Goal: Share content: Share content

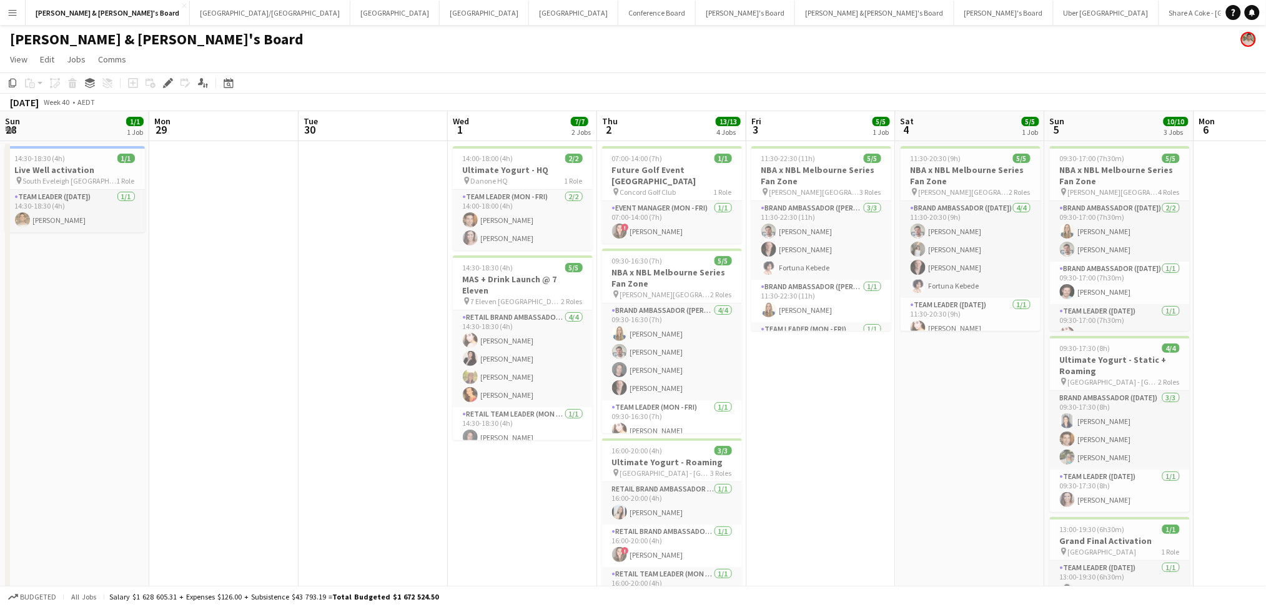
scroll to position [0, 323]
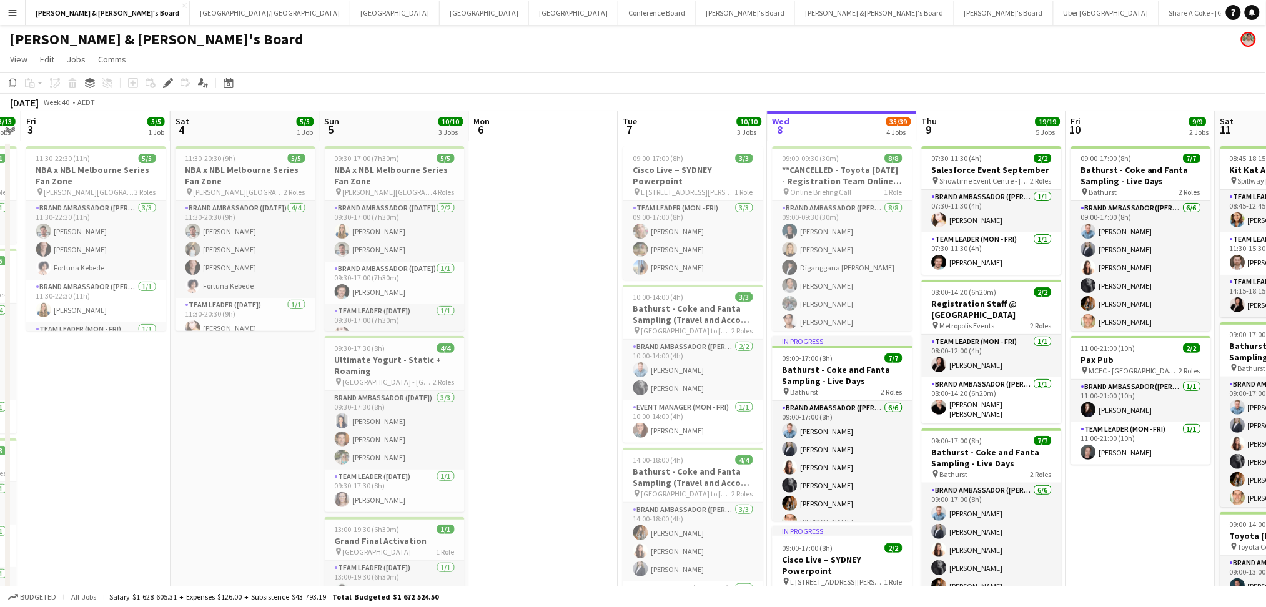
drag, startPoint x: 481, startPoint y: 433, endPoint x: 481, endPoint y: 408, distance: 25.0
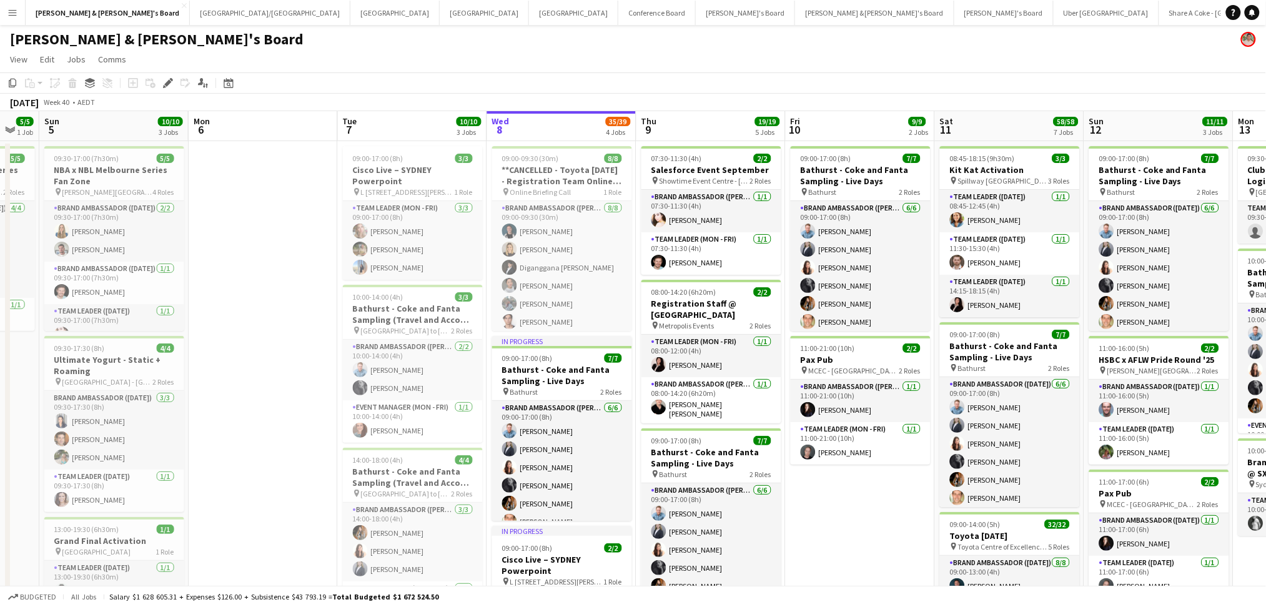
scroll to position [0, 560]
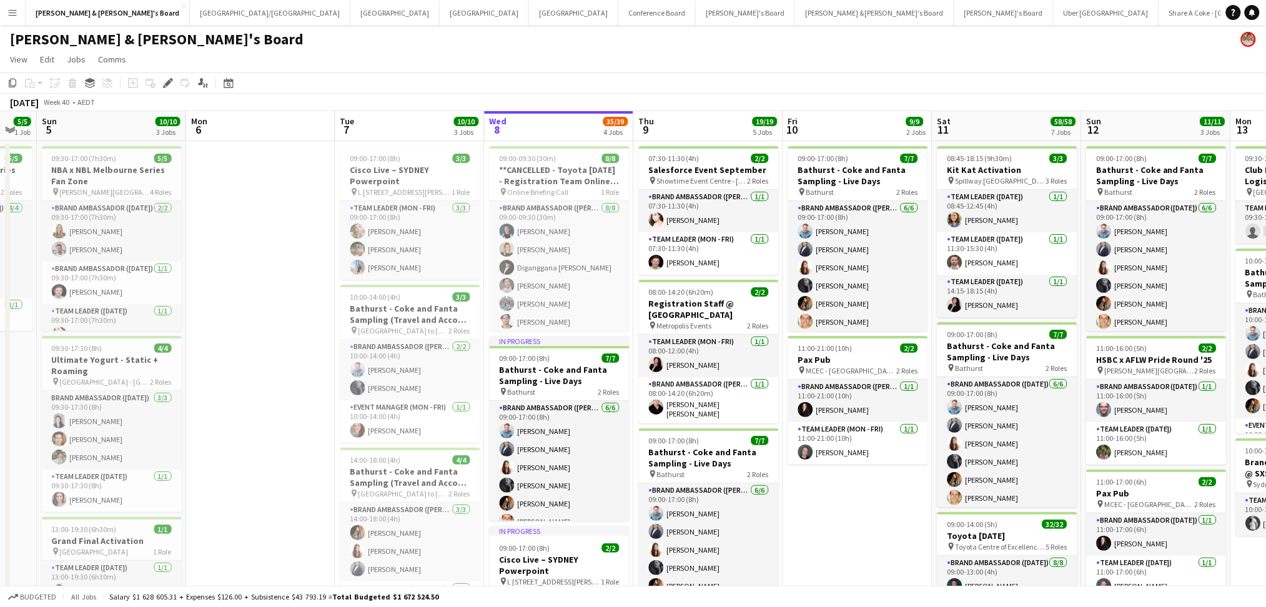
drag, startPoint x: 572, startPoint y: 413, endPoint x: 297, endPoint y: 408, distance: 275.4
click at [1021, 173] on h3 "Kit Kat Activation" at bounding box center [1007, 169] width 140 height 11
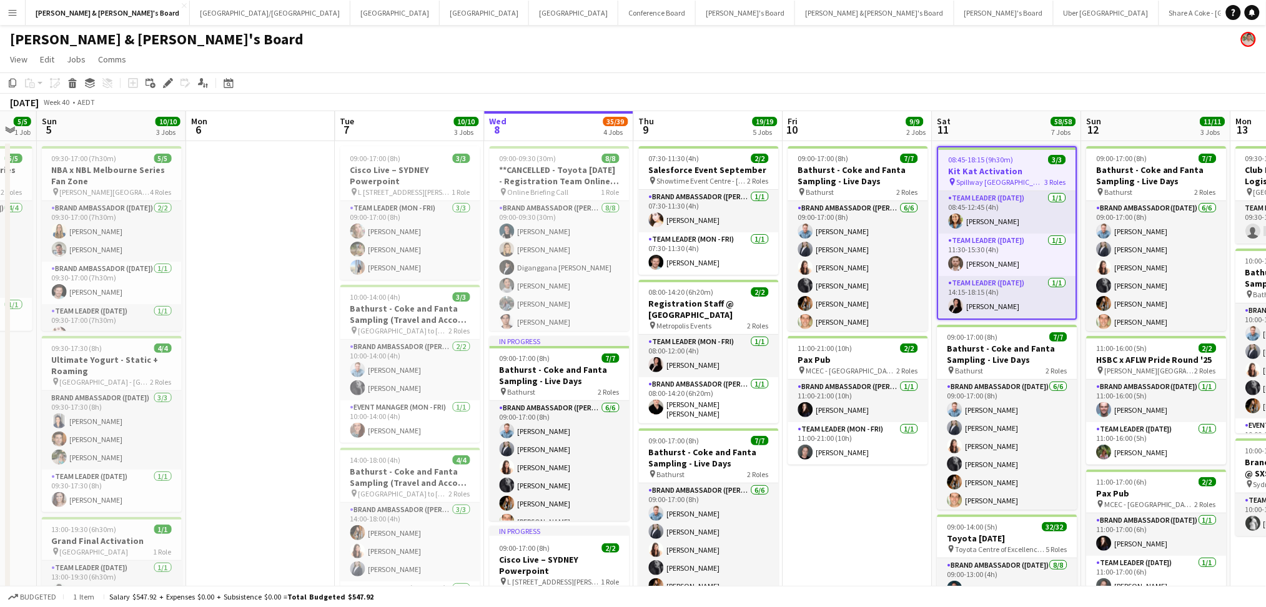
click at [1021, 173] on h3 "Kit Kat Activation" at bounding box center [1007, 170] width 137 height 11
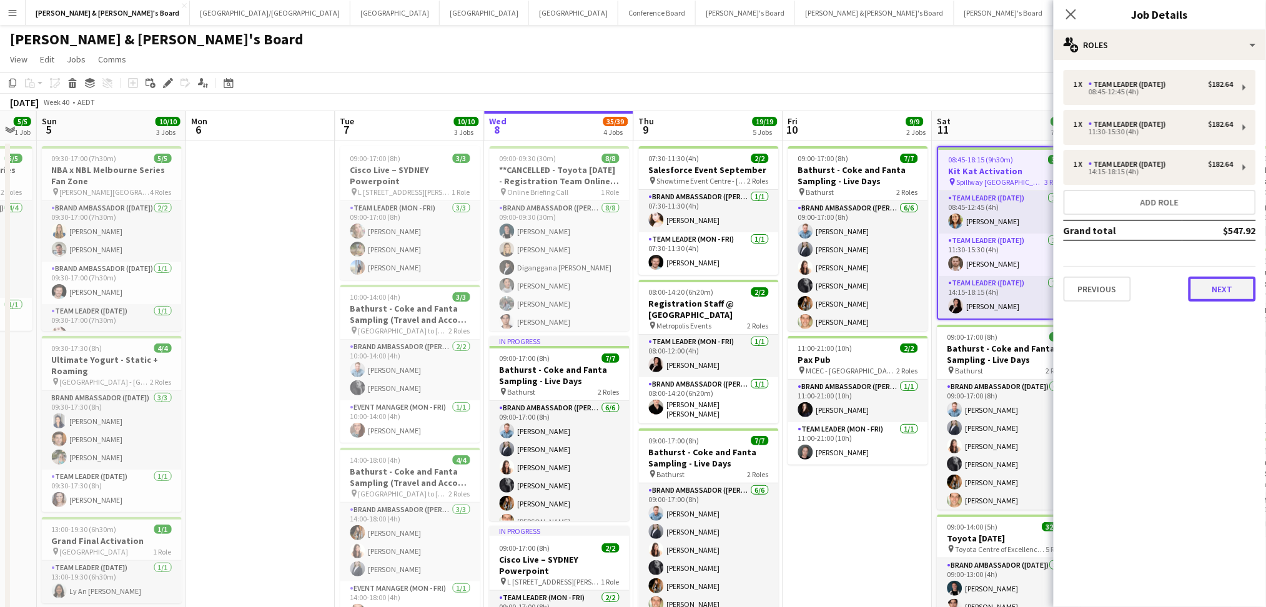
click at [1220, 281] on button "Next" at bounding box center [1221, 289] width 67 height 25
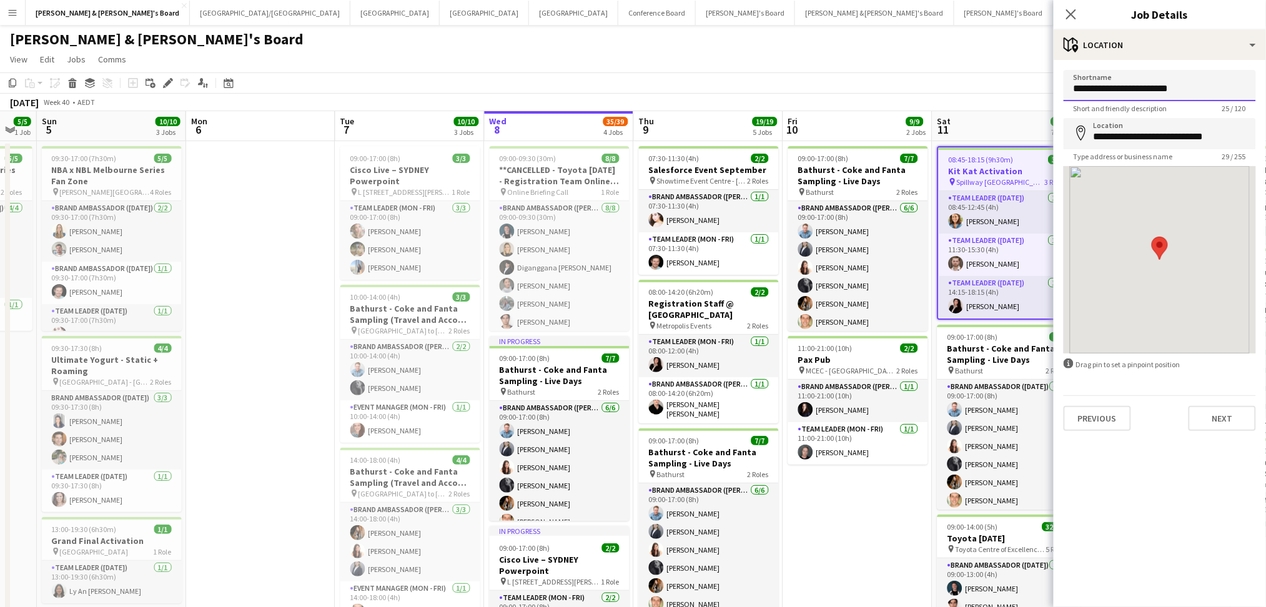
click at [1145, 86] on input "**********" at bounding box center [1159, 85] width 192 height 31
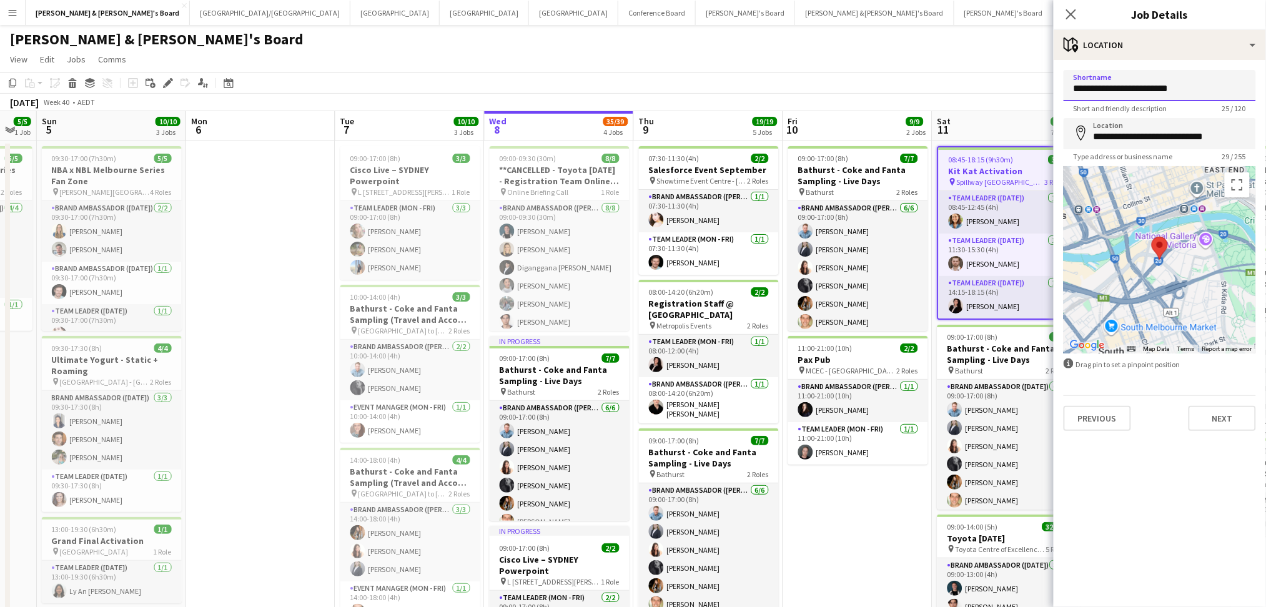
click at [1145, 86] on input "**********" at bounding box center [1159, 85] width 192 height 31
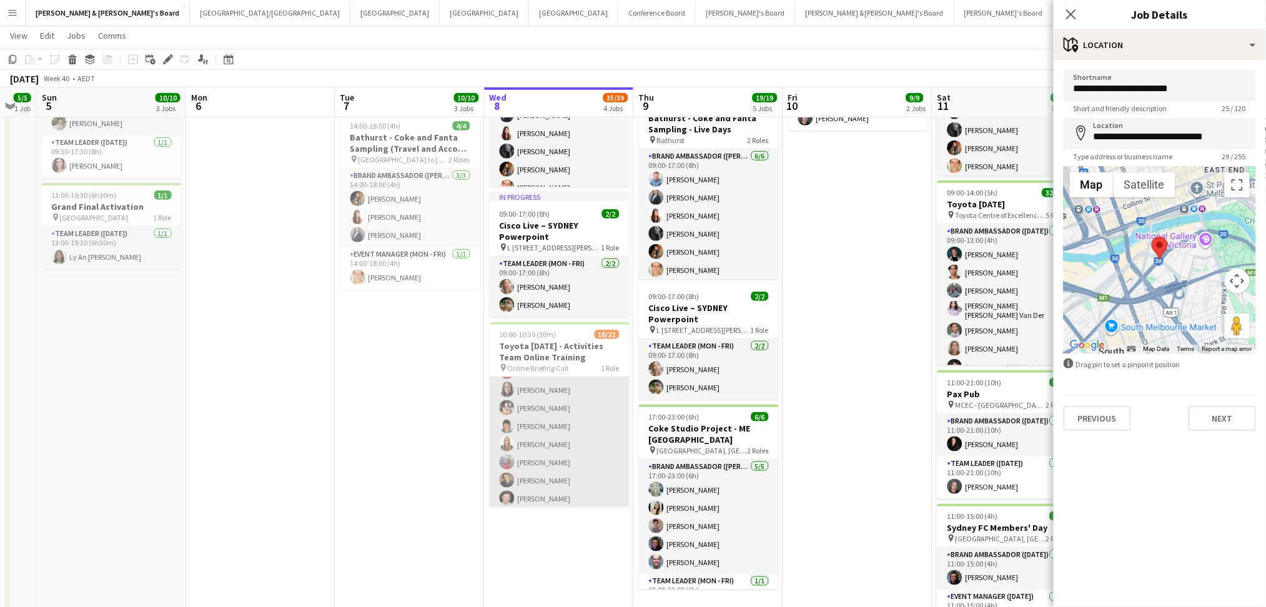
scroll to position [0, 0]
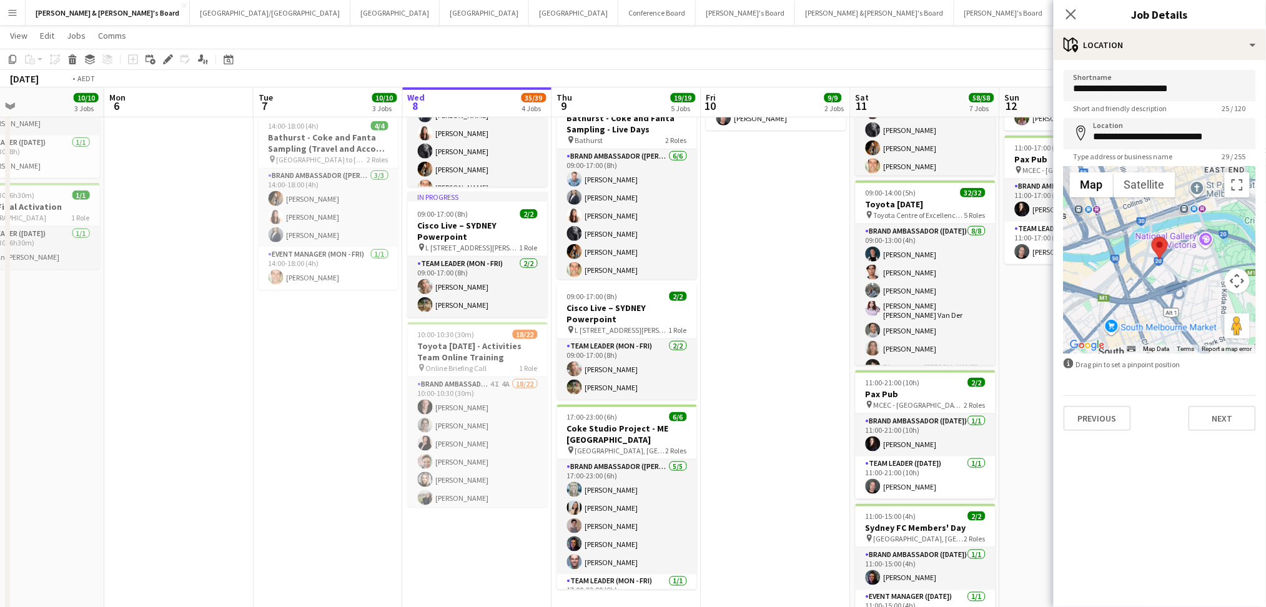
drag, startPoint x: 836, startPoint y: 453, endPoint x: 432, endPoint y: 438, distance: 404.9
click at [432, 438] on app-calendar-viewport "Thu 2 13/13 4 Jobs Fri 3 5/5 1 Job Sat 4 5/5 1 Job Sun 5 10/10 3 Jobs Mon 6 Tue…" at bounding box center [633, 407] width 1266 height 1383
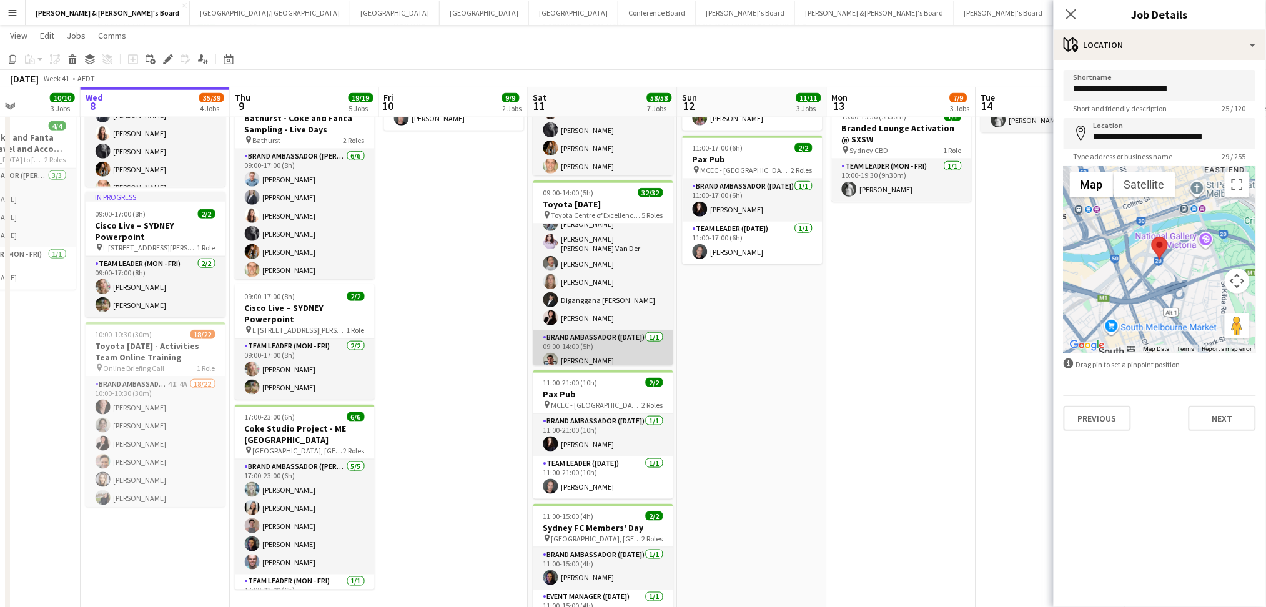
scroll to position [166, 0]
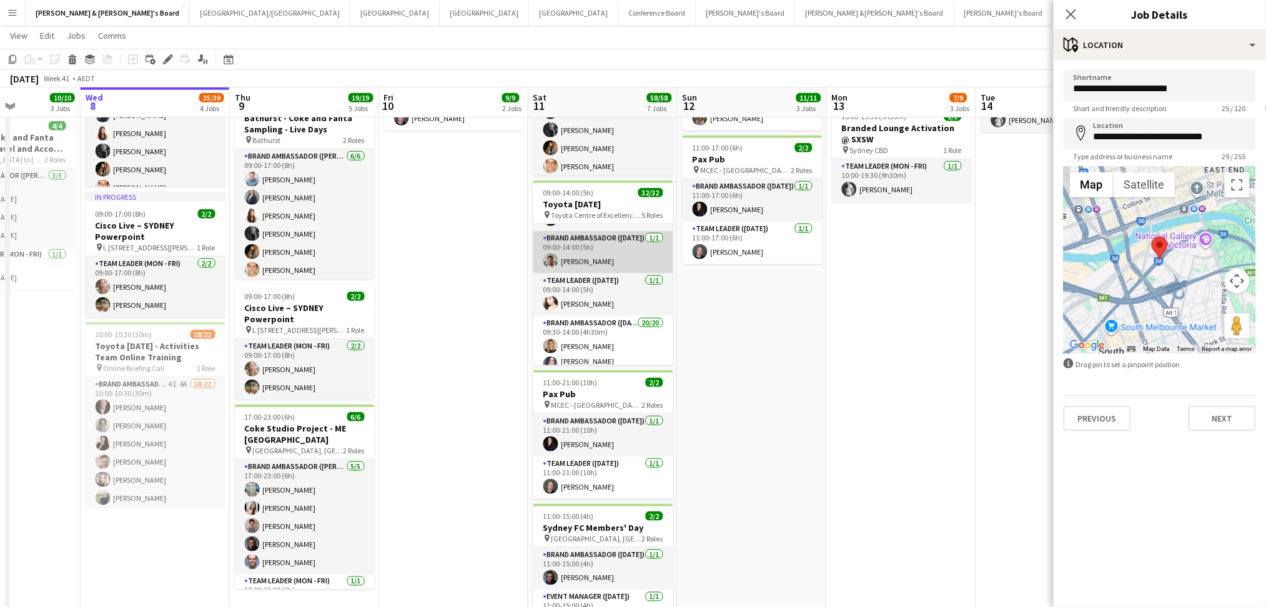
click at [596, 259] on app-card-role "Brand Ambassador ([DATE]) [DATE] 09:00-14:00 (5h) [PERSON_NAME]" at bounding box center [603, 252] width 140 height 42
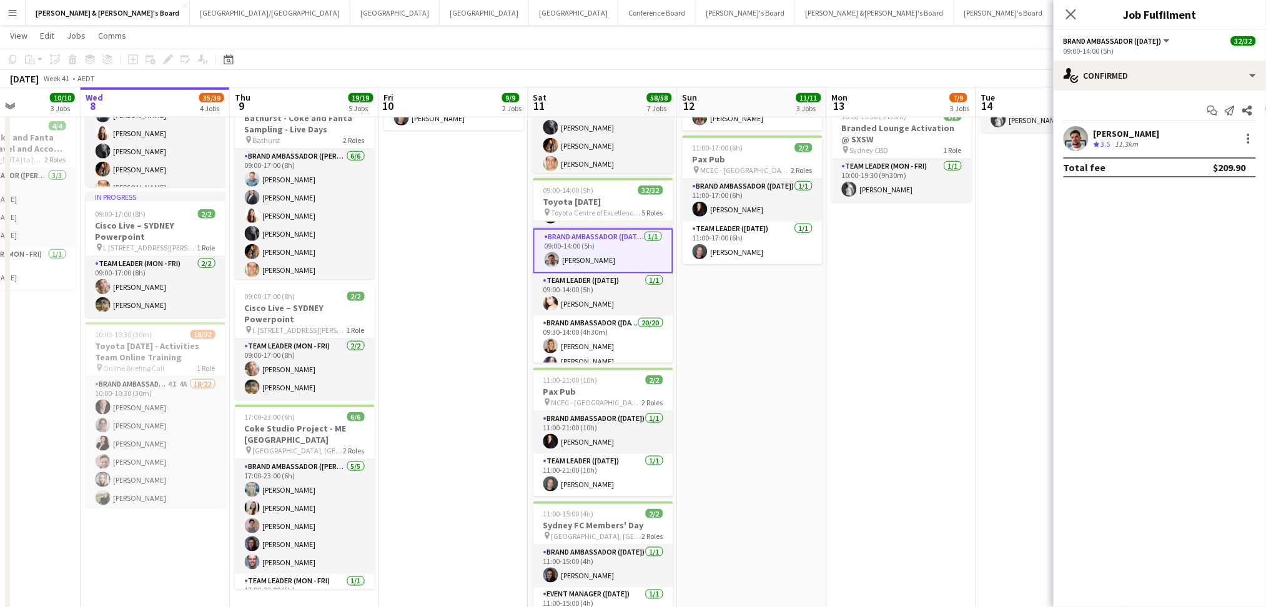
click at [1110, 141] on span "3.5" at bounding box center [1105, 143] width 9 height 9
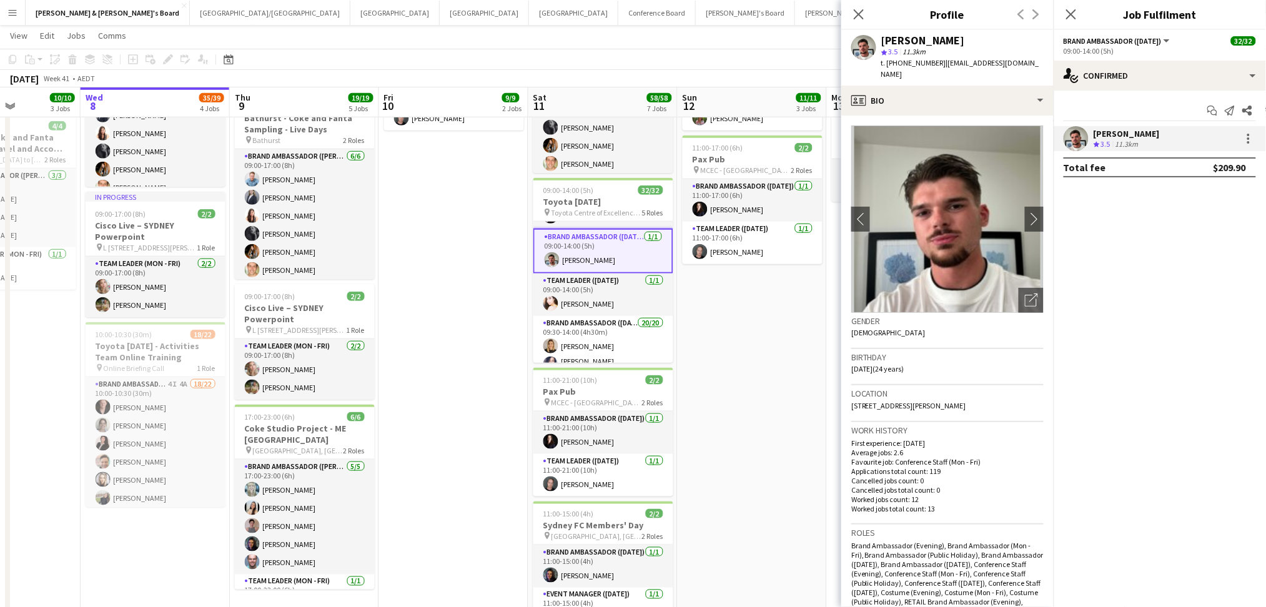
drag, startPoint x: 884, startPoint y: 41, endPoint x: 959, endPoint y: 41, distance: 75.6
click at [959, 41] on div "[PERSON_NAME]" at bounding box center [962, 40] width 162 height 11
copy div "[PERSON_NAME]"
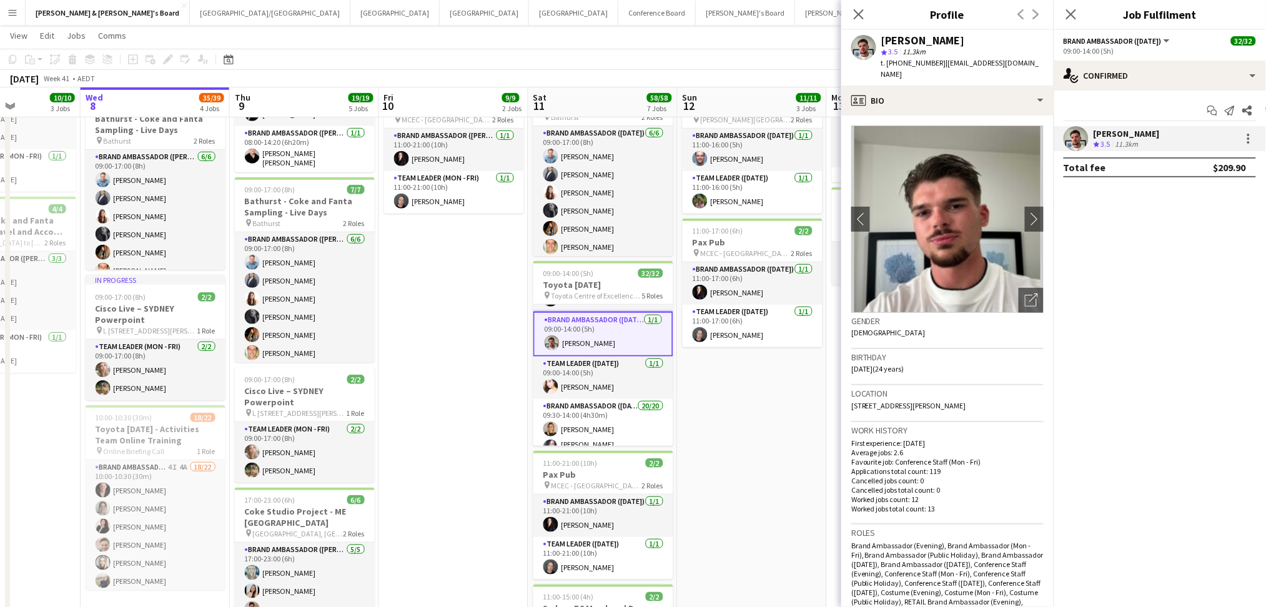
drag, startPoint x: 898, startPoint y: 57, endPoint x: 934, endPoint y: 63, distance: 36.7
click at [934, 63] on span "t. [PHONE_NUMBER]" at bounding box center [913, 62] width 65 height 9
copy span "0447981627"
drag, startPoint x: 942, startPoint y: 62, endPoint x: 1033, endPoint y: 62, distance: 91.2
click at [1033, 62] on app-profile-header "[PERSON_NAME] star 3.5 11.3km t. [PHONE_NUMBER] | [EMAIL_ADDRESS][DOMAIN_NAME]" at bounding box center [947, 58] width 212 height 56
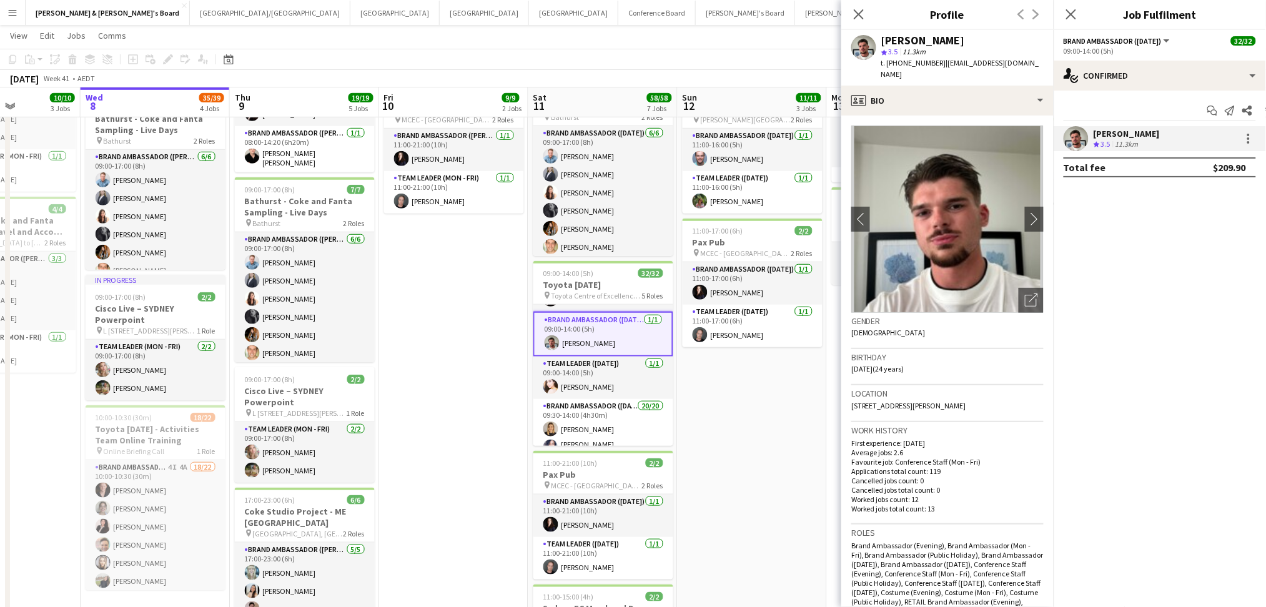
copy span "[EMAIL_ADDRESS][DOMAIN_NAME]"
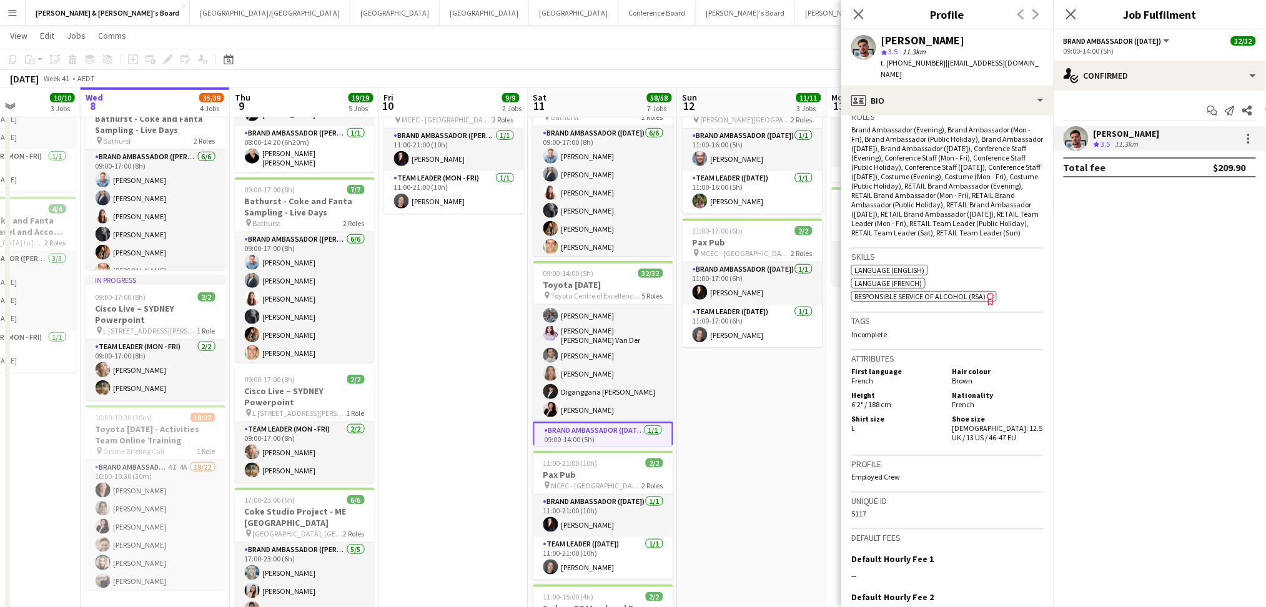
scroll to position [83, 0]
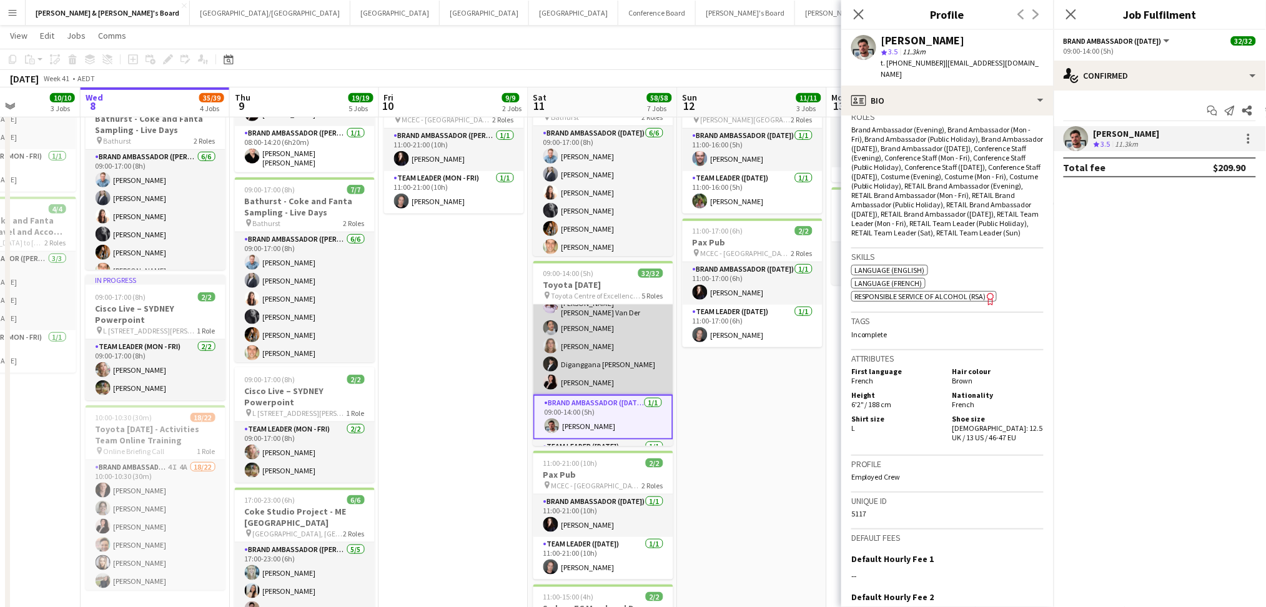
click at [605, 375] on app-card-role "Brand Ambassador ([DATE]) [DATE] 09:00-13:00 (4h) [PERSON_NAME] [PERSON_NAME] […" at bounding box center [603, 308] width 140 height 173
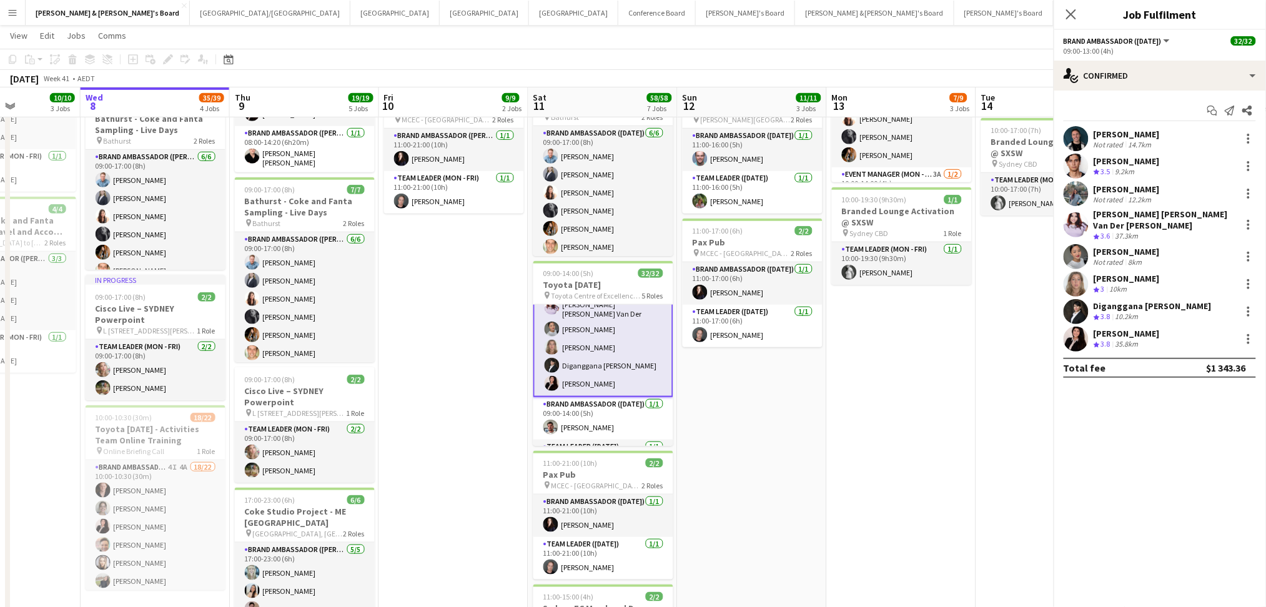
scroll to position [84, 0]
click at [1143, 129] on div "[PERSON_NAME]" at bounding box center [1126, 134] width 66 height 11
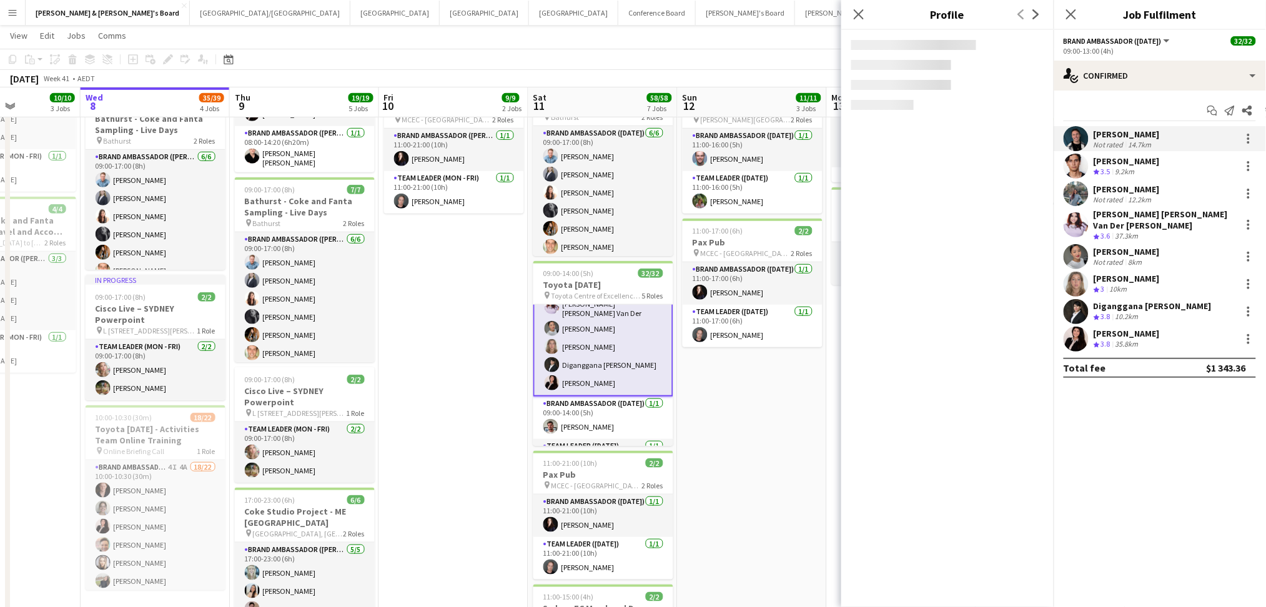
click at [1124, 339] on div "35.8km" at bounding box center [1127, 344] width 28 height 11
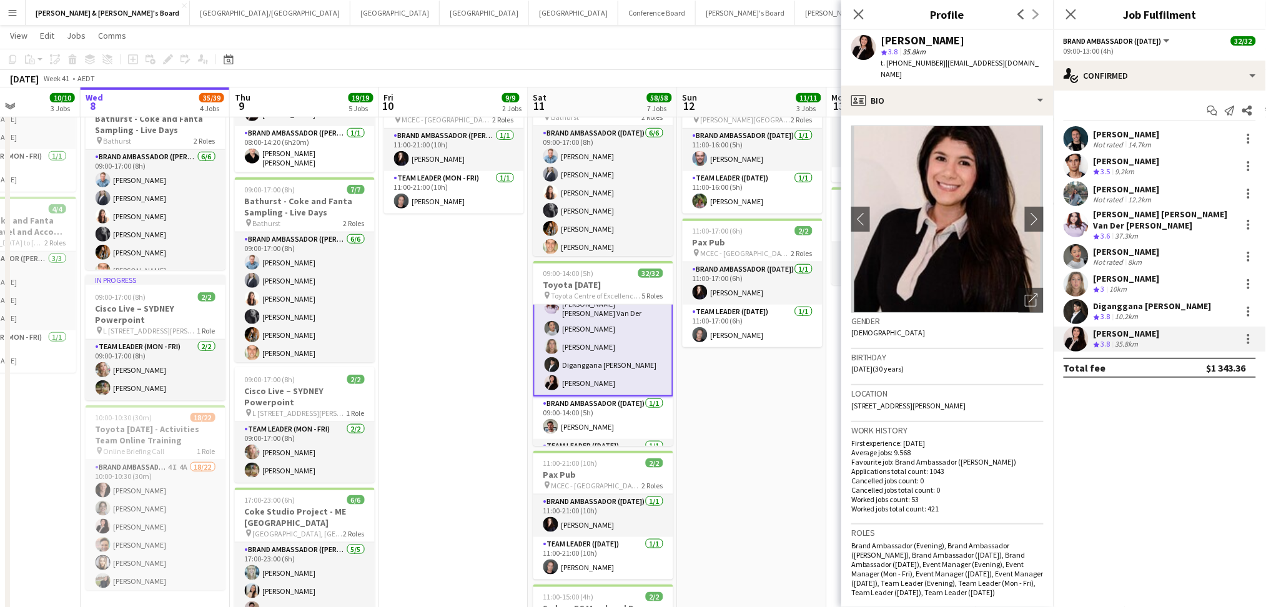
drag, startPoint x: 881, startPoint y: 42, endPoint x: 947, endPoint y: 39, distance: 65.6
click at [947, 39] on div "[PERSON_NAME]" at bounding box center [962, 40] width 162 height 11
copy div "[PERSON_NAME]"
drag, startPoint x: 897, startPoint y: 60, endPoint x: 935, endPoint y: 62, distance: 38.8
click at [935, 62] on span "t. [PHONE_NUMBER]" at bounding box center [913, 62] width 65 height 9
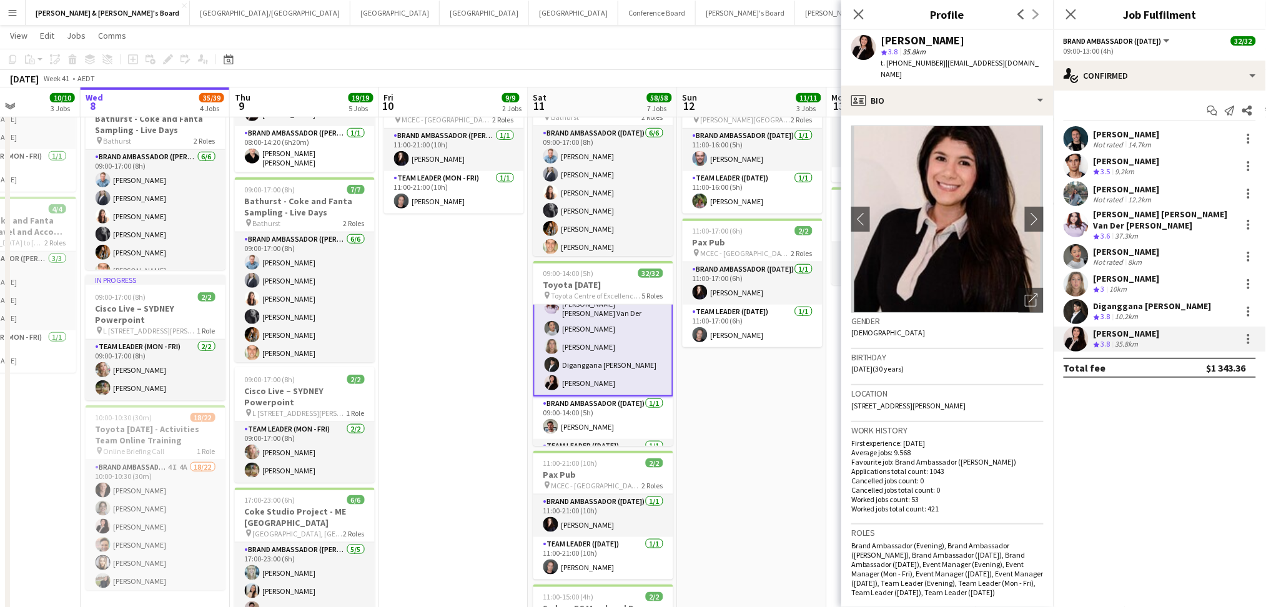
copy span "0415707156"
drag, startPoint x: 940, startPoint y: 59, endPoint x: 1014, endPoint y: 64, distance: 73.8
click at [1028, 62] on div "[PERSON_NAME] star 3.8 35.8km t. [PHONE_NUMBER] | [EMAIL_ADDRESS][DOMAIN_NAME]" at bounding box center [947, 58] width 212 height 56
copy span "[EMAIL_ADDRESS][DOMAIN_NAME]"
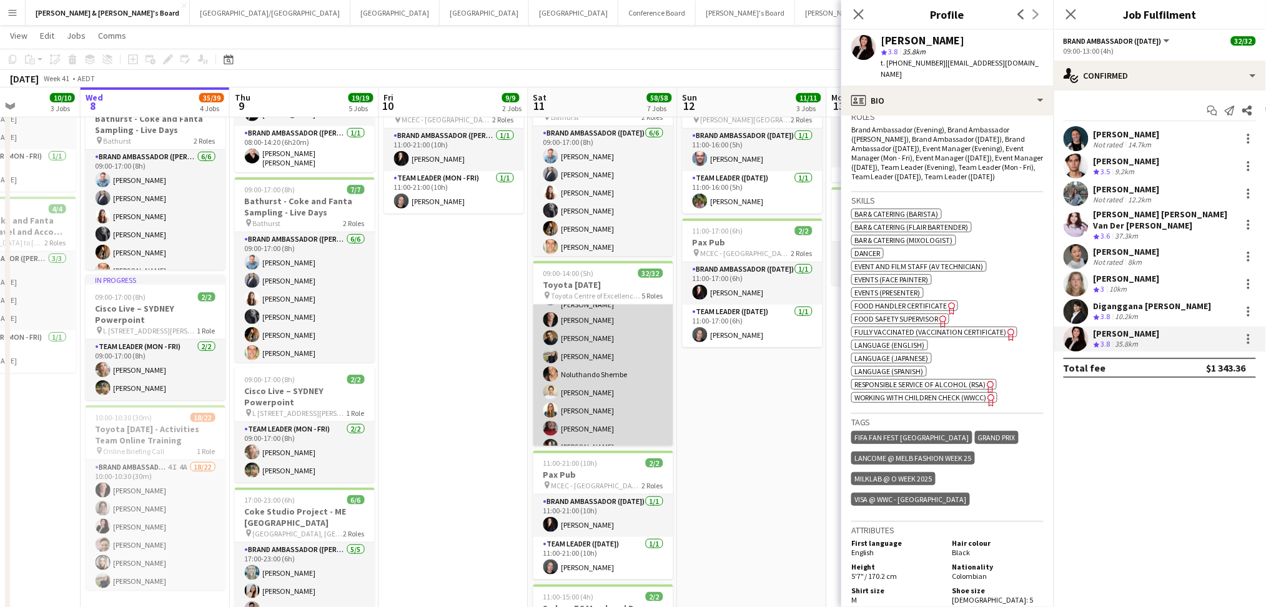
scroll to position [232, 0]
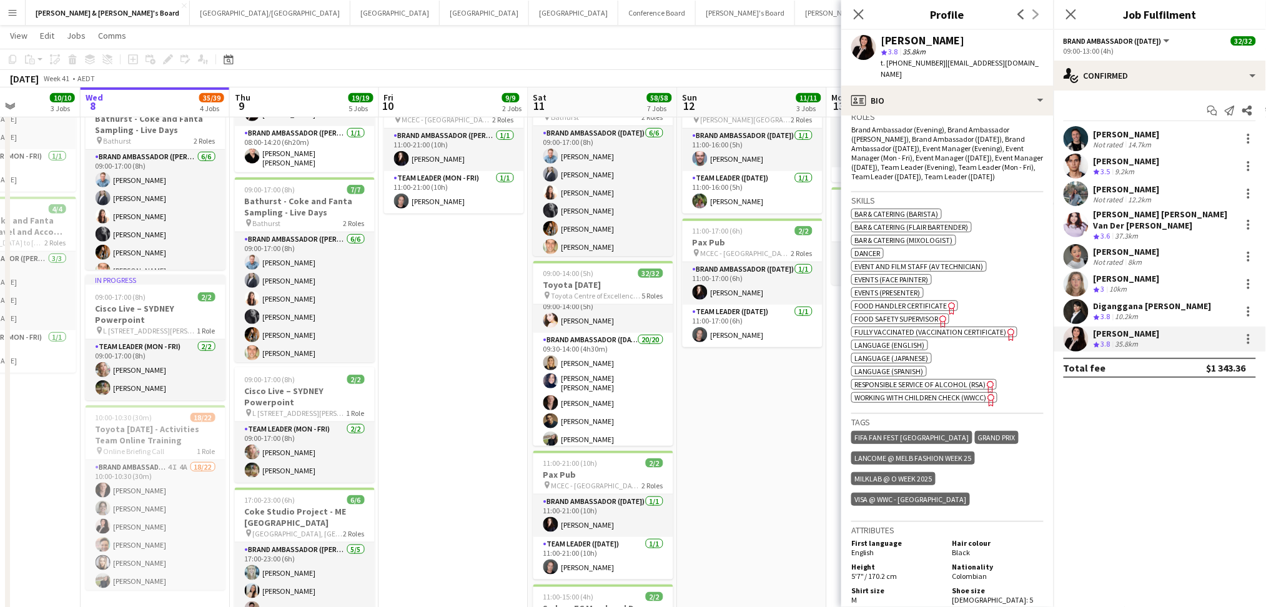
drag, startPoint x: 580, startPoint y: 357, endPoint x: 969, endPoint y: 262, distance: 400.6
click at [580, 358] on app-card-role "Brand Ambassador ([DATE]) 20/20 09:30-14:00 (4h30m) [PERSON_NAME] [PERSON_NAME]…" at bounding box center [603, 528] width 140 height 390
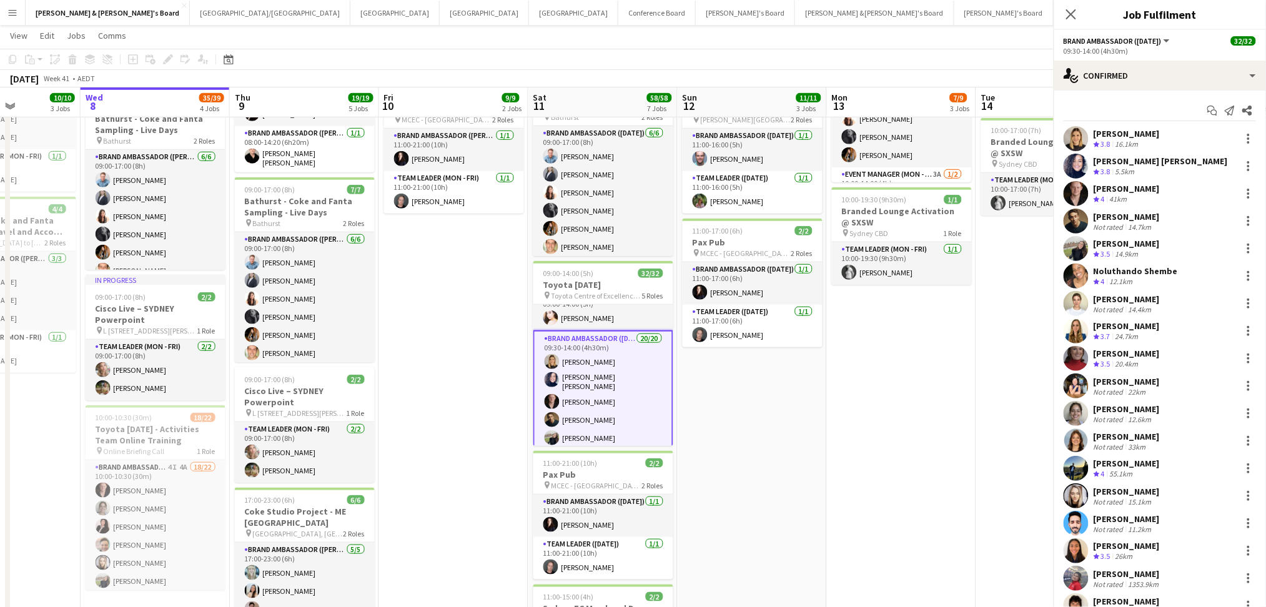
scroll to position [231, 0]
click at [1129, 130] on div "[PERSON_NAME]" at bounding box center [1126, 133] width 66 height 11
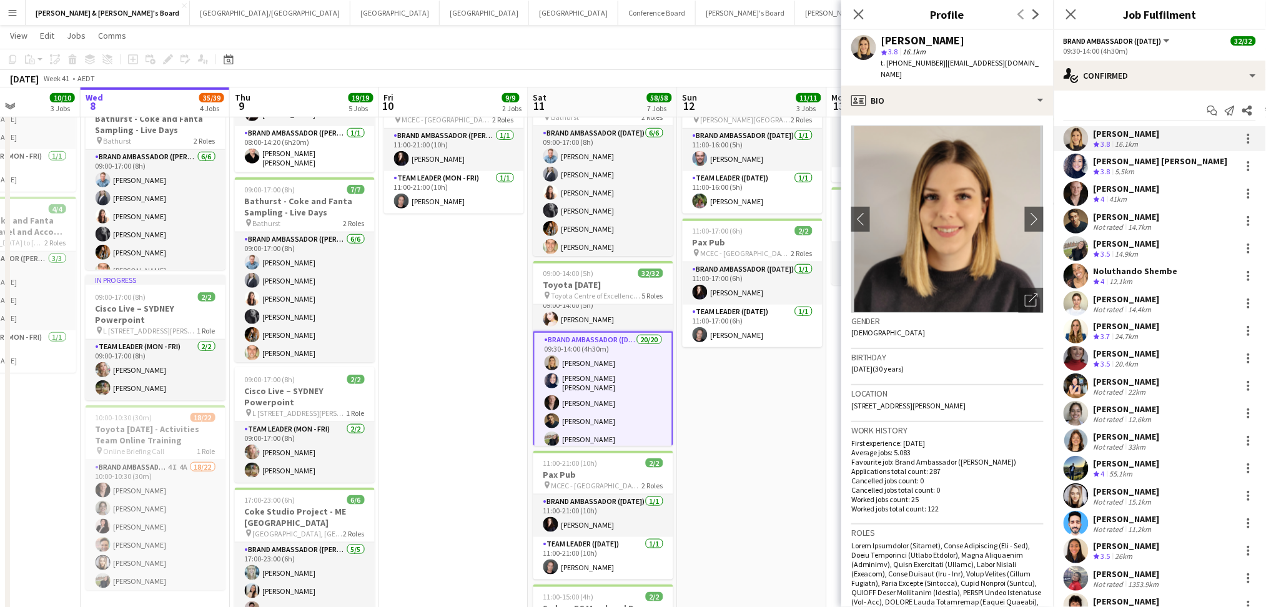
drag, startPoint x: 881, startPoint y: 35, endPoint x: 996, endPoint y: 29, distance: 115.1
click at [996, 29] on app-crew-profile "Close pop-in Profile Previous Next [PERSON_NAME] star 3.8 16.1km t. [PHONE_NUMB…" at bounding box center [947, 303] width 212 height 607
copy app-crew-profile "Previous Next"
click at [934, 40] on div "[PERSON_NAME]" at bounding box center [923, 40] width 84 height 11
click at [945, 38] on div "[PERSON_NAME]" at bounding box center [962, 40] width 162 height 11
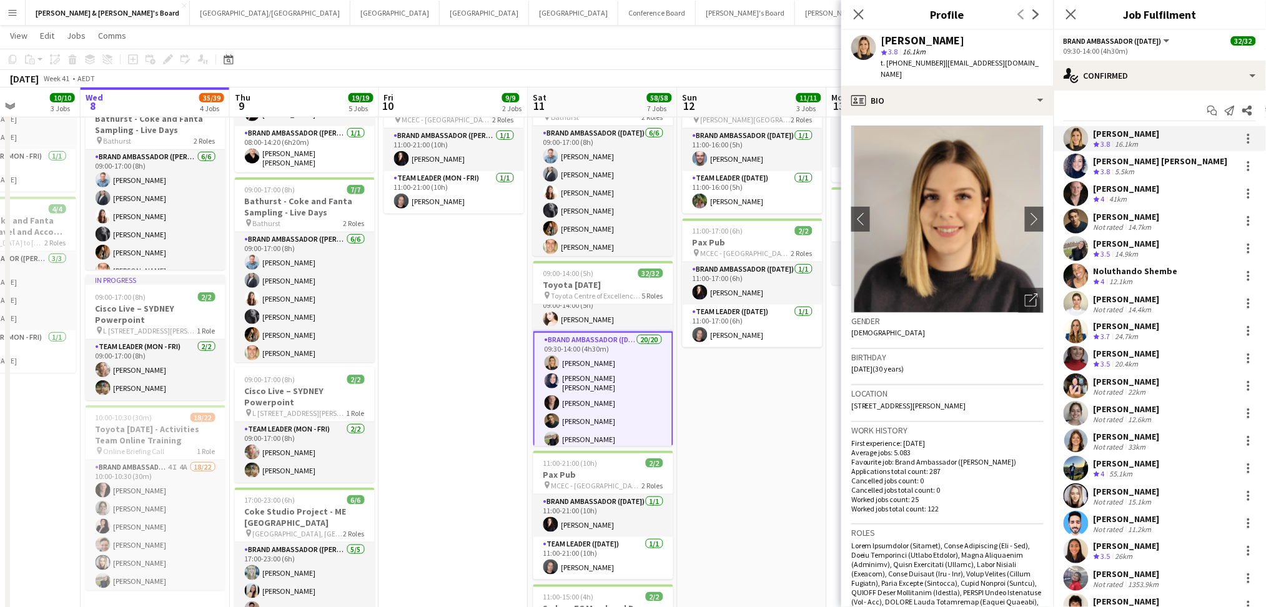
copy div "[PERSON_NAME]"
drag, startPoint x: 937, startPoint y: 59, endPoint x: 1031, endPoint y: 61, distance: 93.7
click at [1031, 61] on div "[PERSON_NAME] star 3.8 16.1km t. [PHONE_NUMBER] | [EMAIL_ADDRESS][DOMAIN_NAME]" at bounding box center [947, 58] width 212 height 56
copy span "[EMAIL_ADDRESS][DOMAIN_NAME]"
drag, startPoint x: 898, startPoint y: 64, endPoint x: 931, endPoint y: 64, distance: 33.1
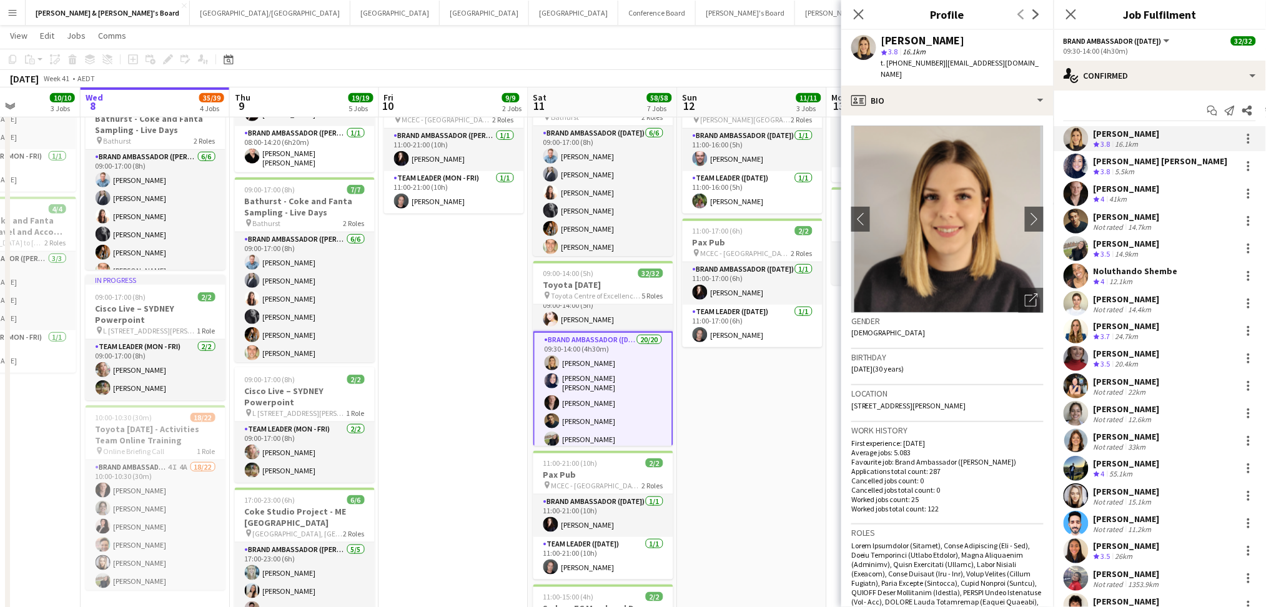
click at [931, 64] on span "t. [PHONE_NUMBER]" at bounding box center [913, 62] width 65 height 9
copy span "408652649"
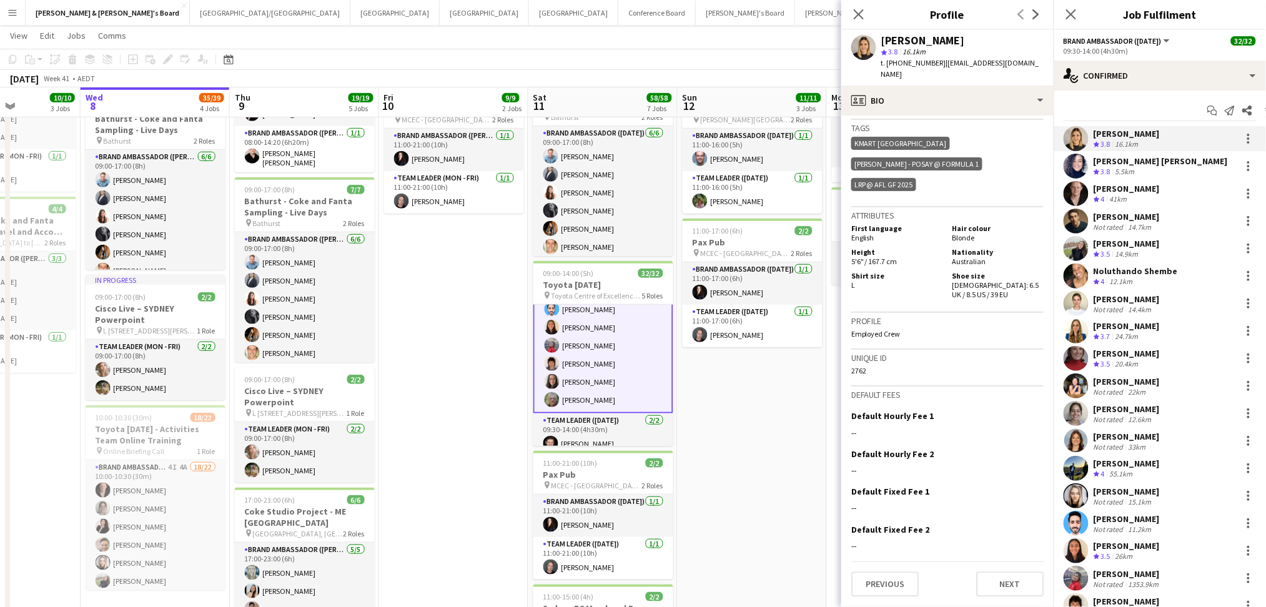
scroll to position [564, 0]
click at [615, 375] on app-card-role "Brand Ambassador ([DATE]) 20/20 09:30-14:00 (4h30m) [PERSON_NAME] [PERSON_NAME]…" at bounding box center [603, 195] width 140 height 393
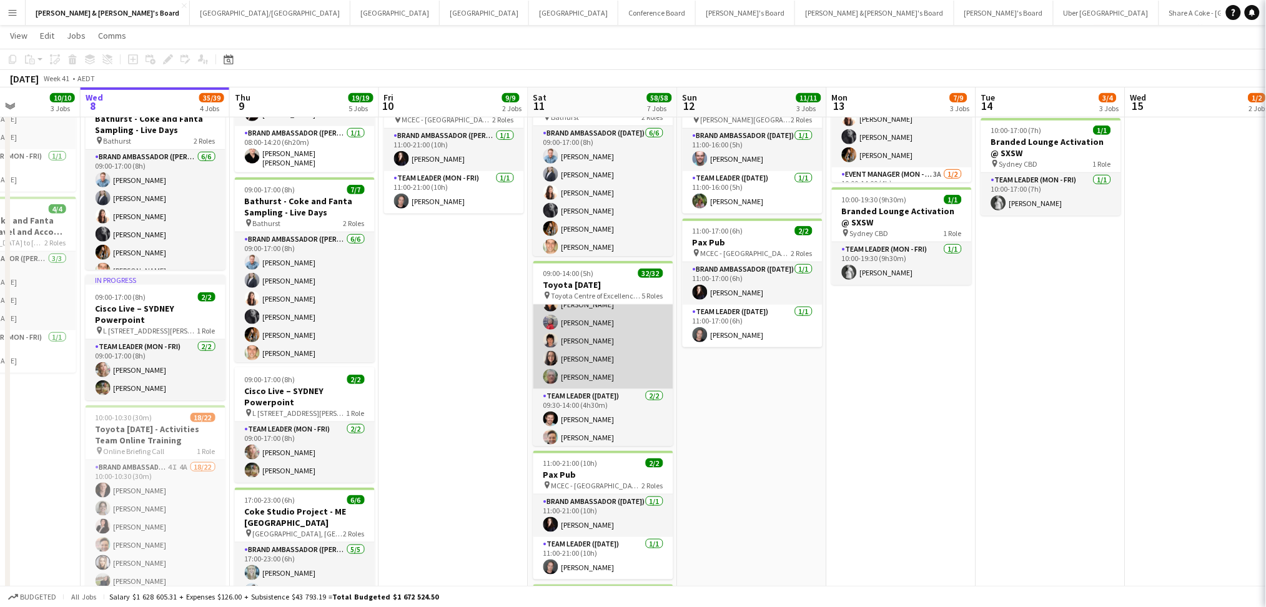
scroll to position [563, 0]
click at [614, 373] on app-card-role "Brand Ambassador ([DATE]) 20/20 09:30-14:00 (4h30m) [PERSON_NAME] [PERSON_NAME]…" at bounding box center [603, 194] width 140 height 390
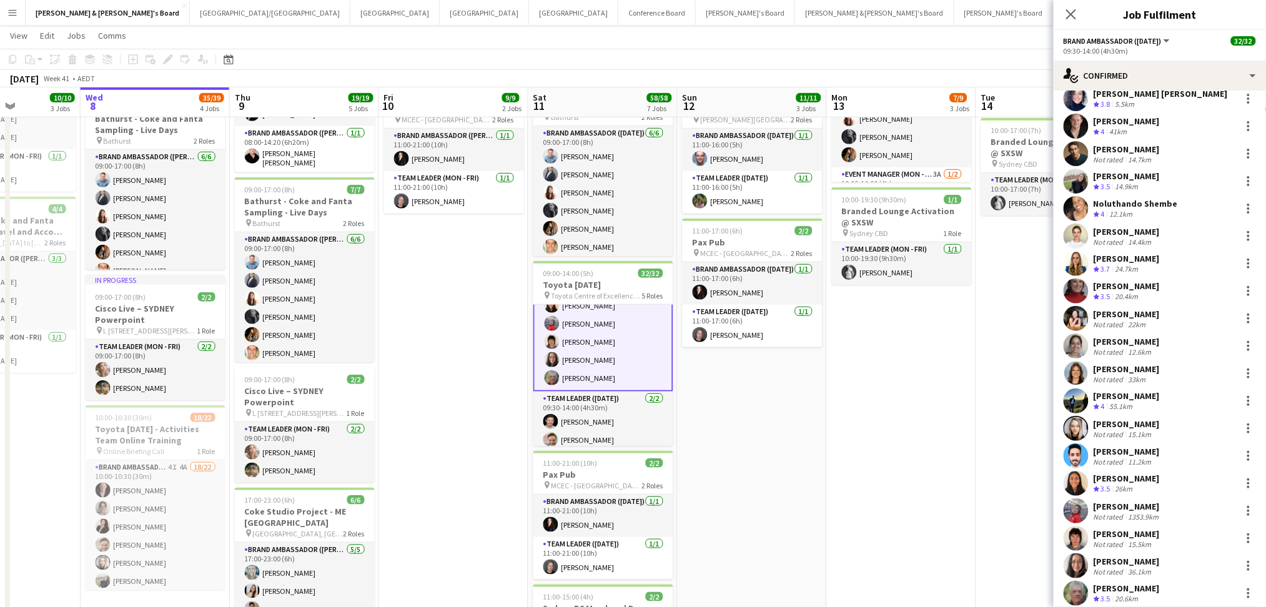
scroll to position [102, 0]
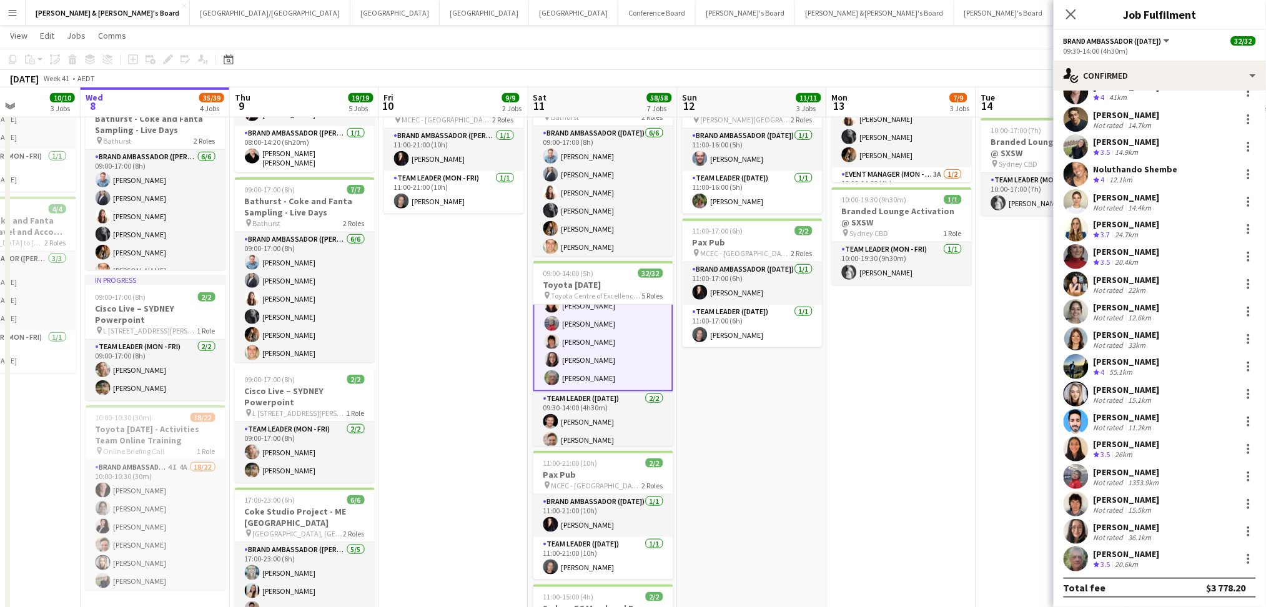
click at [1118, 551] on div "[PERSON_NAME]" at bounding box center [1126, 553] width 66 height 11
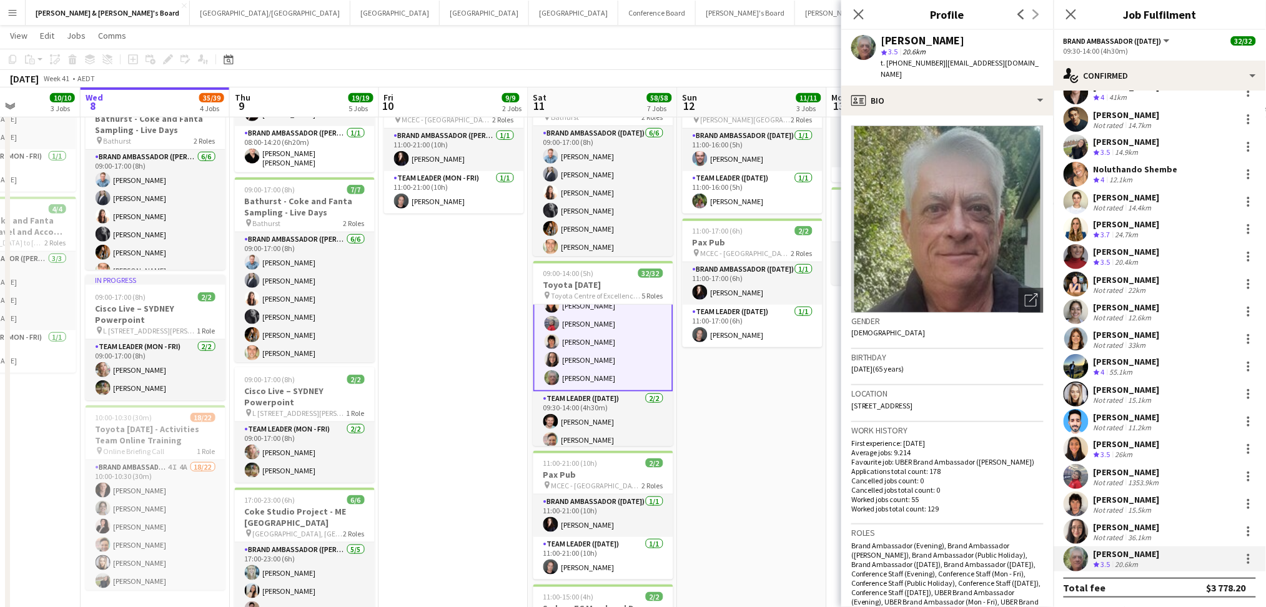
drag, startPoint x: 882, startPoint y: 39, endPoint x: 965, endPoint y: 40, distance: 83.1
click at [965, 40] on div "[PERSON_NAME]" at bounding box center [962, 40] width 162 height 11
drag, startPoint x: 898, startPoint y: 61, endPoint x: 932, endPoint y: 62, distance: 34.4
click at [932, 62] on span "t. [PHONE_NUMBER]" at bounding box center [913, 62] width 65 height 9
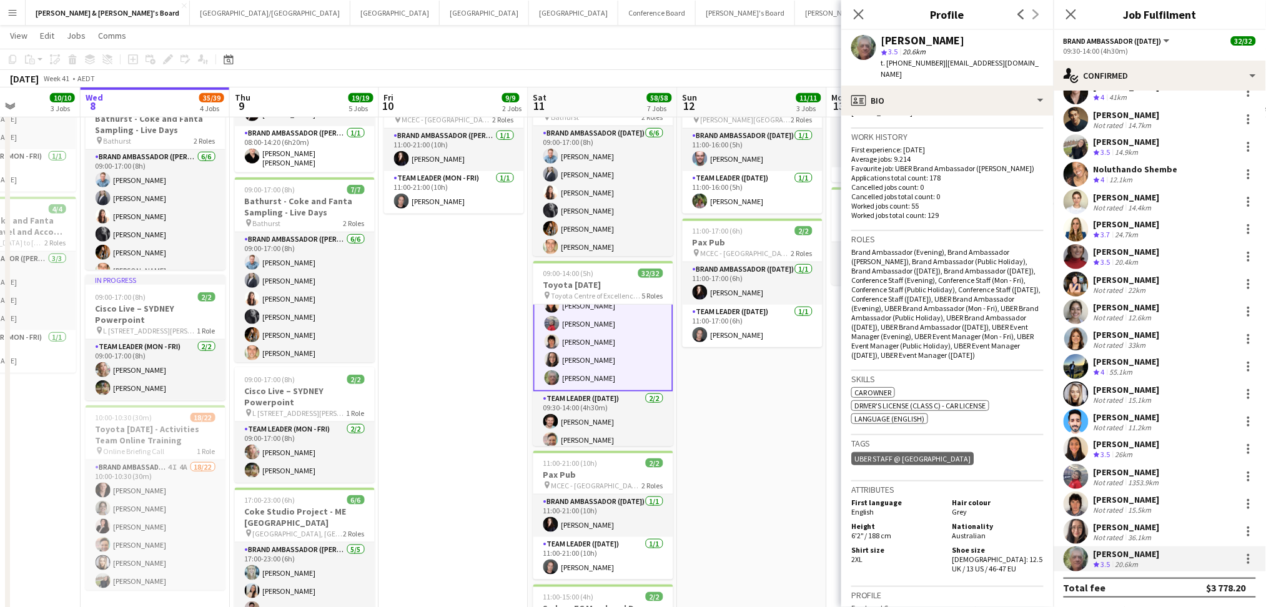
scroll to position [416, 0]
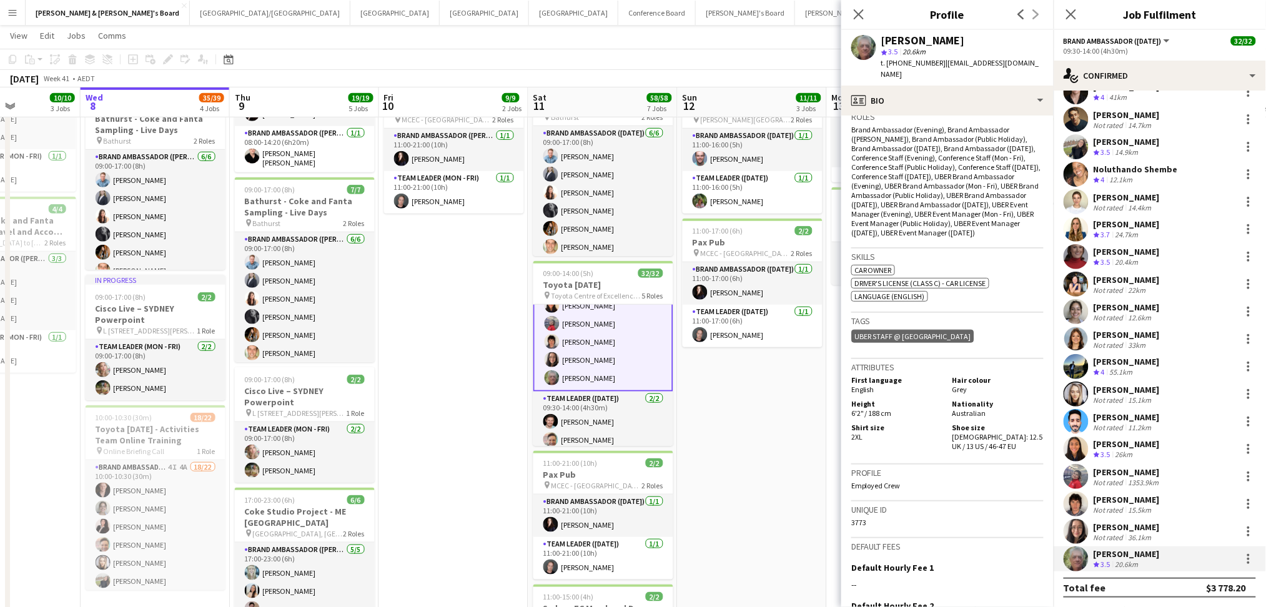
click at [1126, 524] on div "[PERSON_NAME]" at bounding box center [1126, 526] width 66 height 11
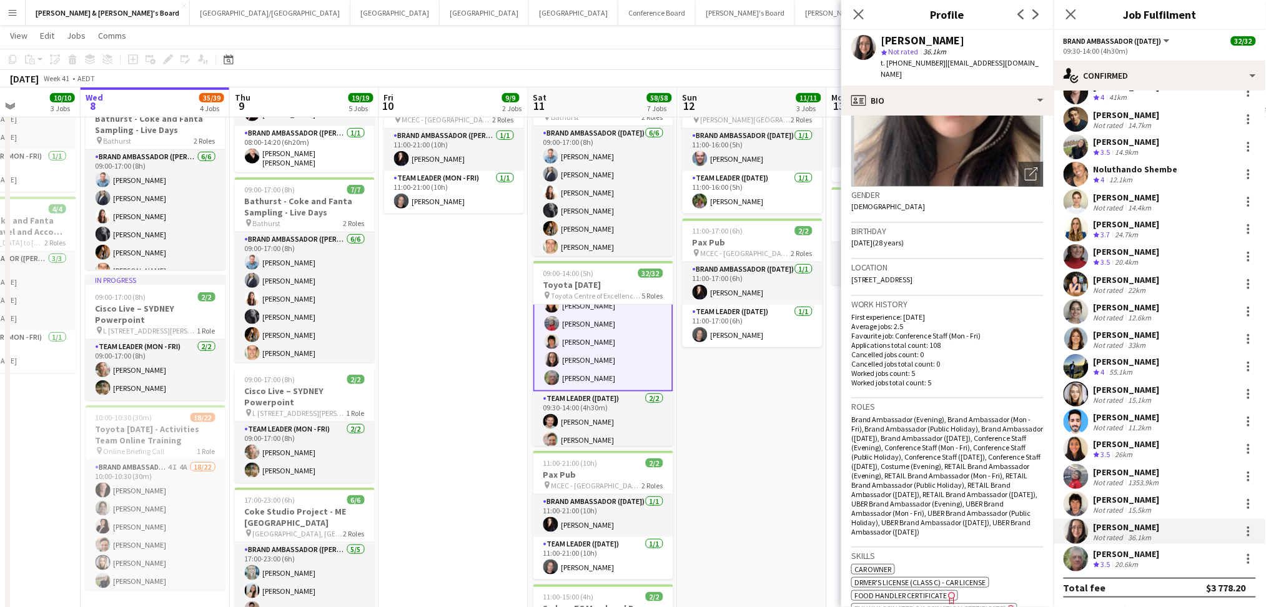
scroll to position [0, 0]
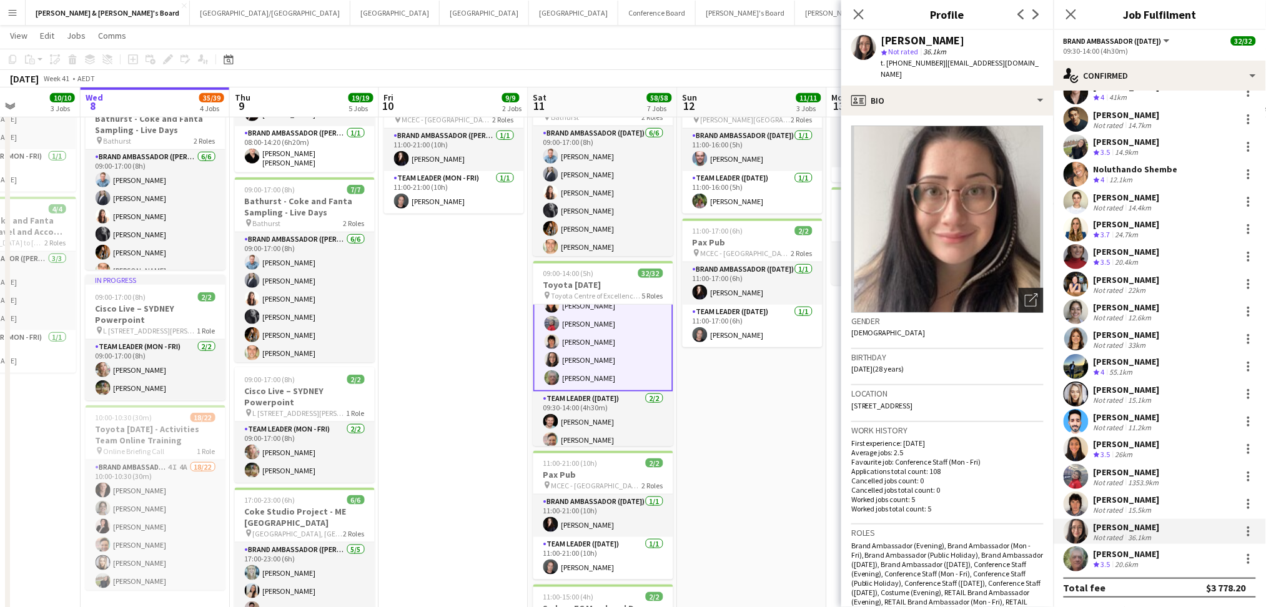
click at [1025, 294] on icon "Open photos pop-in" at bounding box center [1031, 300] width 13 height 13
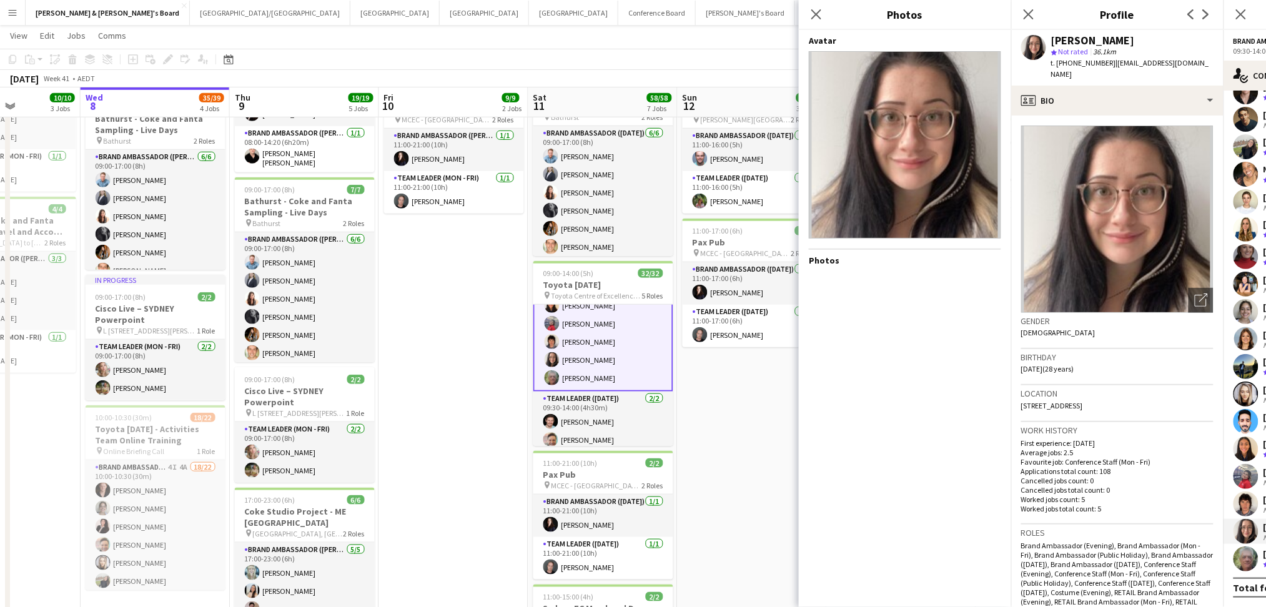
click at [686, 484] on app-date-cell "09:00-17:00 (8h) 7/7 Bathurst - Coke and Fanta Sampling - Live Days pin Bathurs…" at bounding box center [752, 507] width 149 height 1234
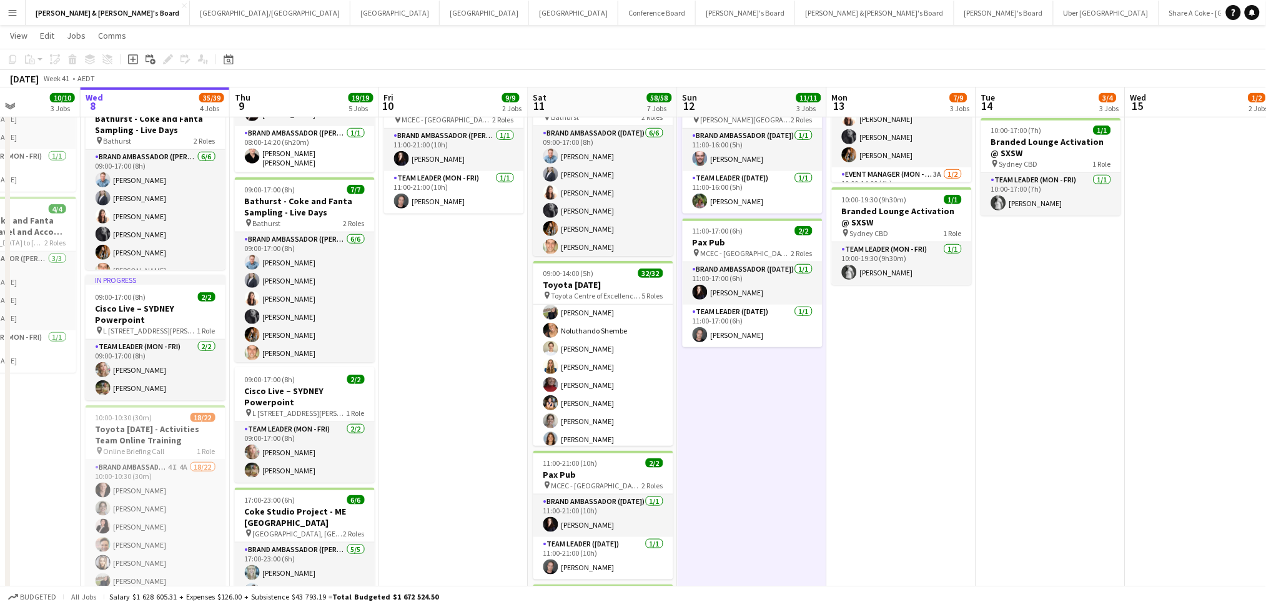
scroll to position [313, 0]
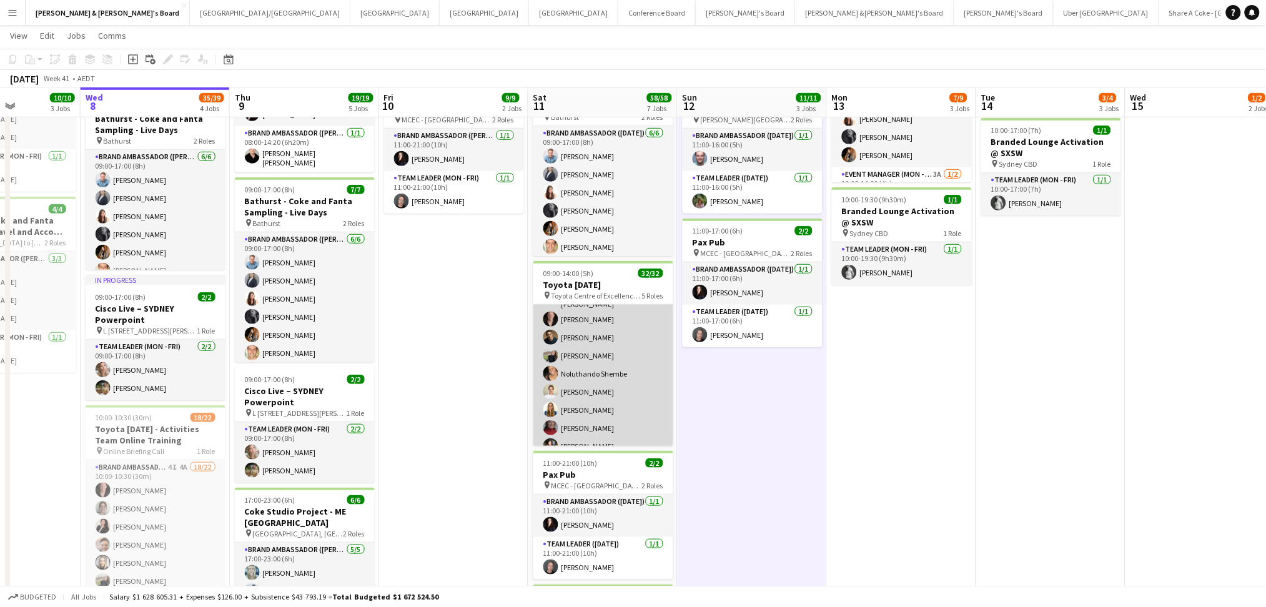
click at [573, 333] on app-card-role "Brand Ambassador ([DATE]) 20/20 09:30-14:00 (4h30m) [PERSON_NAME] [PERSON_NAME]…" at bounding box center [603, 444] width 140 height 390
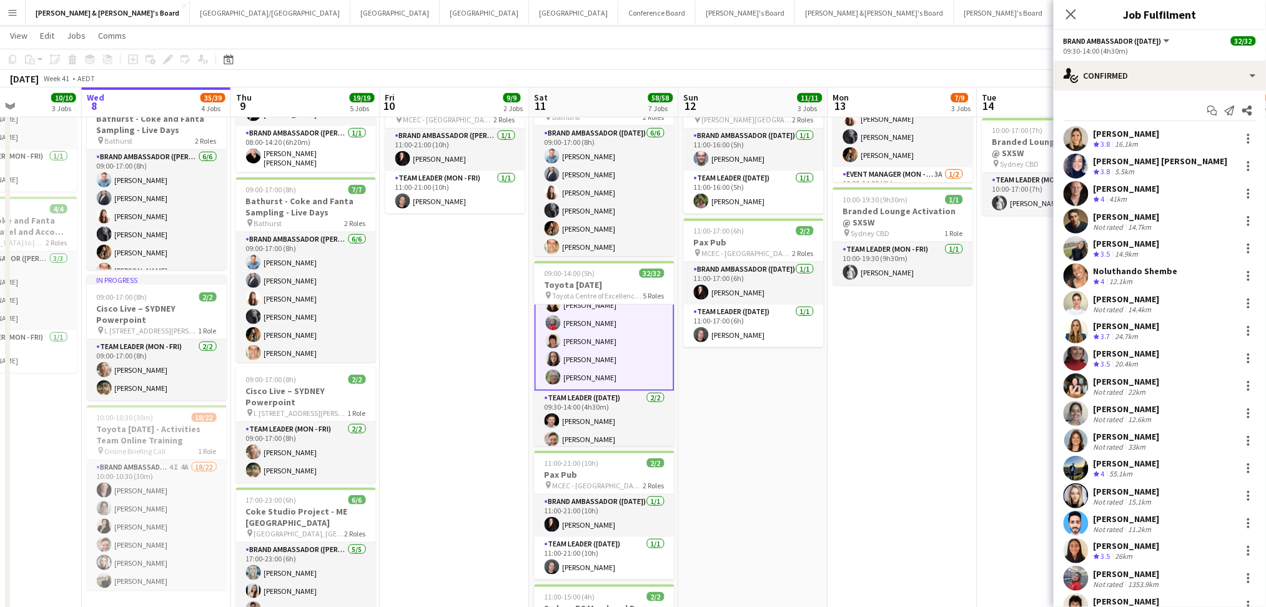
scroll to position [565, 0]
click at [587, 405] on app-card-role "Team Leader ([DATE]) [DATE] 09:30-14:00 (4h30m) [PERSON_NAME] [PERSON_NAME]" at bounding box center [605, 420] width 140 height 61
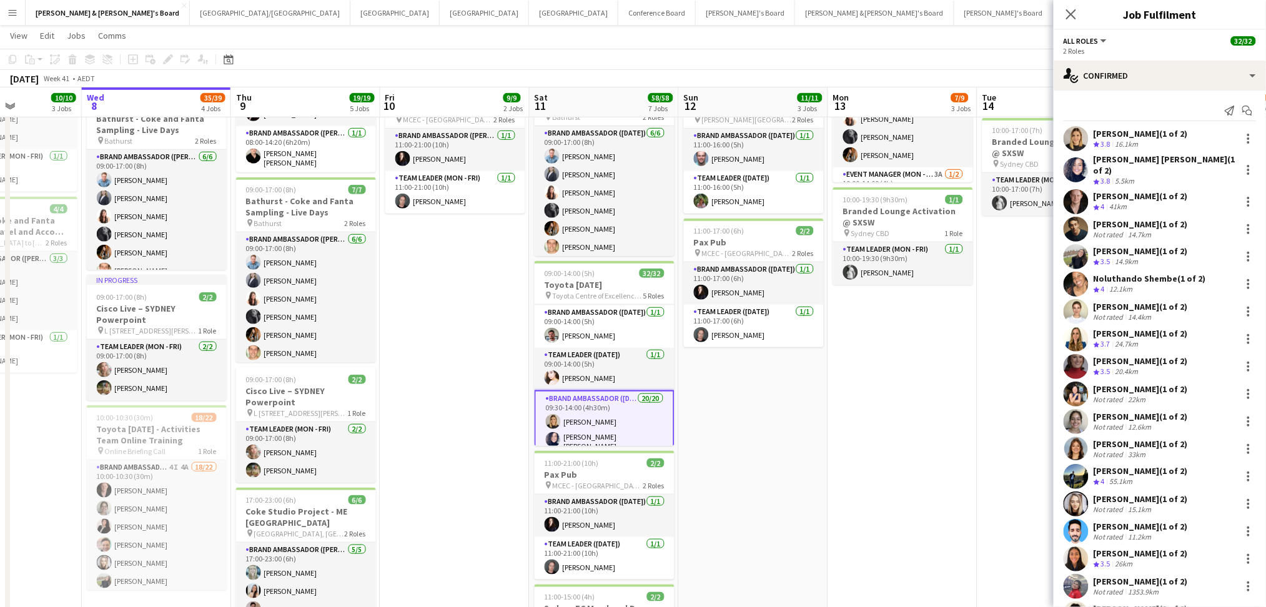
scroll to position [150, 0]
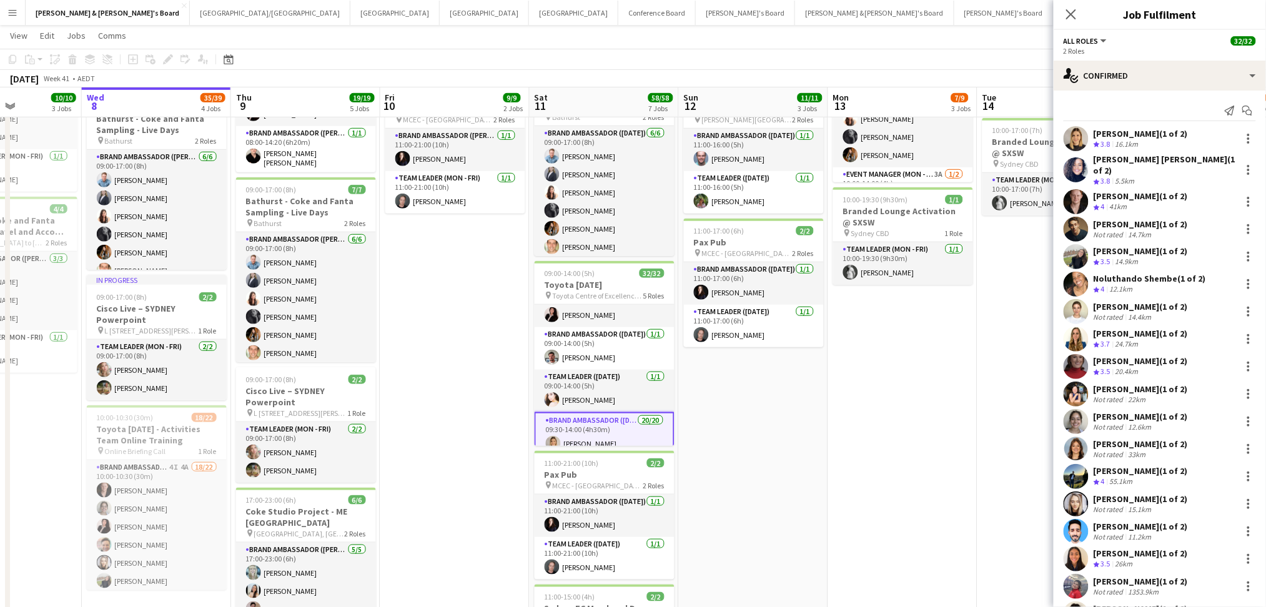
click at [611, 382] on app-card-role "Team Leader ([DATE]) [DATE] 09:00-14:00 (5h) [PERSON_NAME]" at bounding box center [605, 391] width 140 height 42
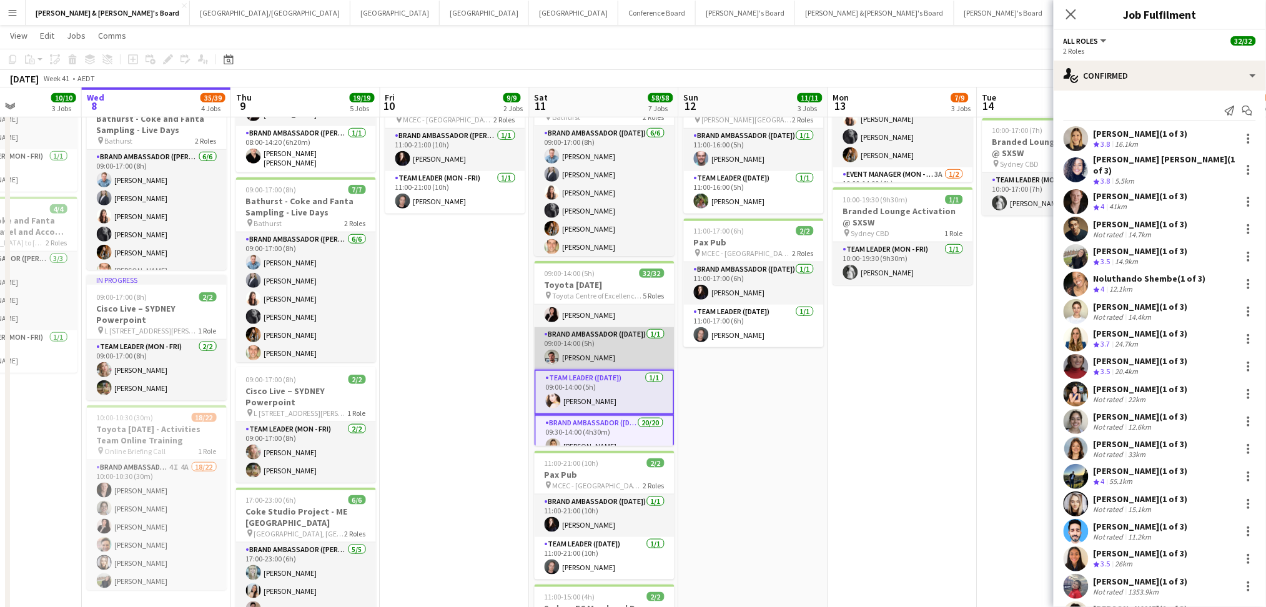
click at [608, 337] on app-card-role "Brand Ambassador ([DATE]) [DATE] 09:00-14:00 (5h) [PERSON_NAME]" at bounding box center [605, 348] width 140 height 42
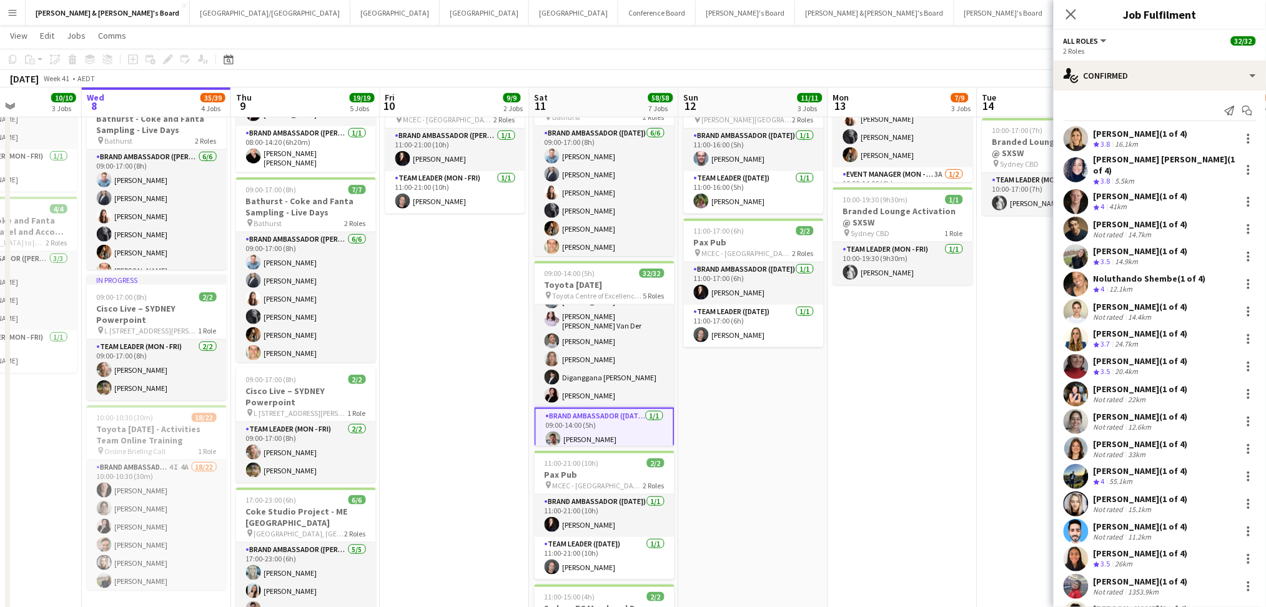
scroll to position [0, 0]
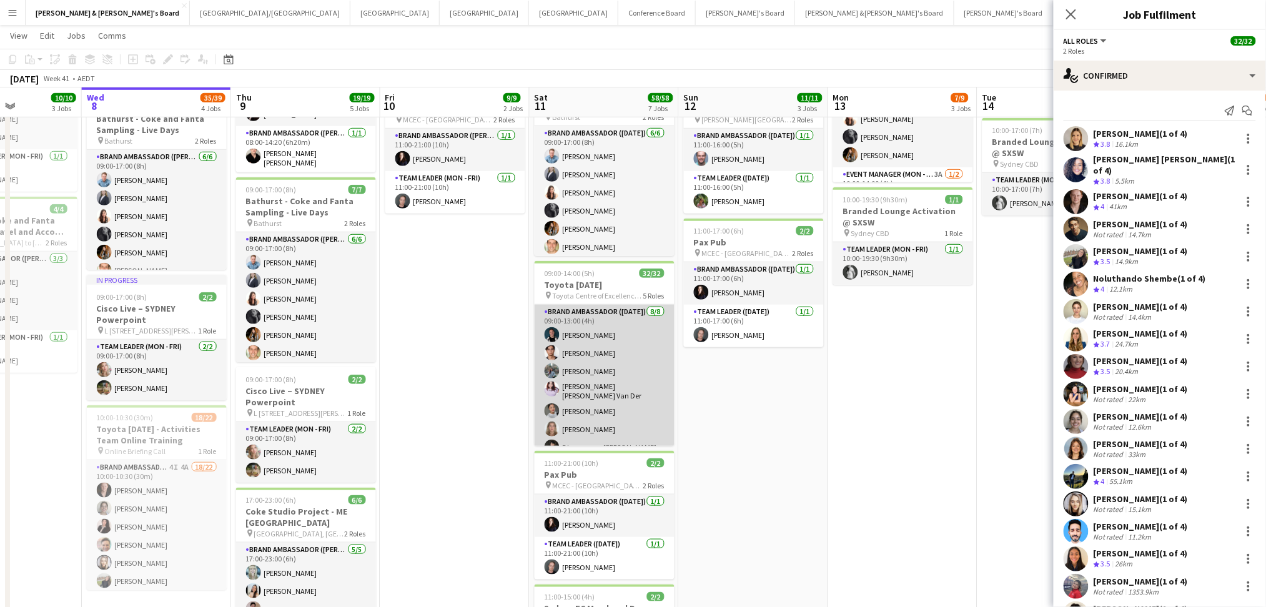
click at [606, 380] on app-card-role "Brand Ambassador ([DATE]) [DATE] 09:00-13:00 (4h) [PERSON_NAME] [PERSON_NAME] […" at bounding box center [605, 391] width 140 height 173
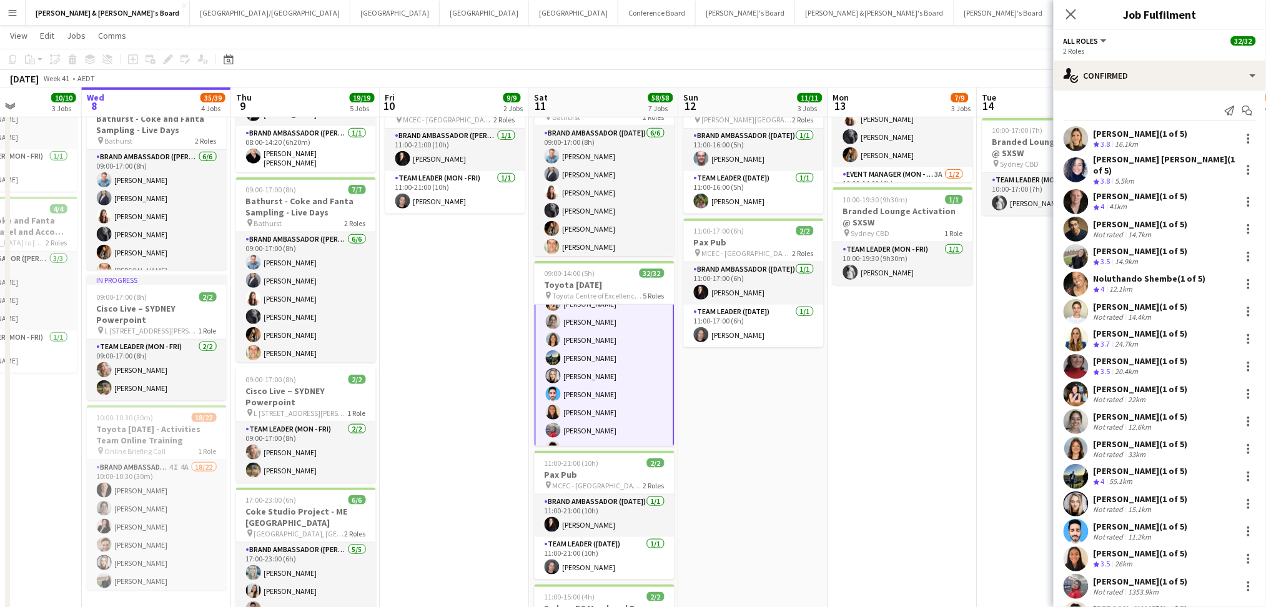
scroll to position [571, 0]
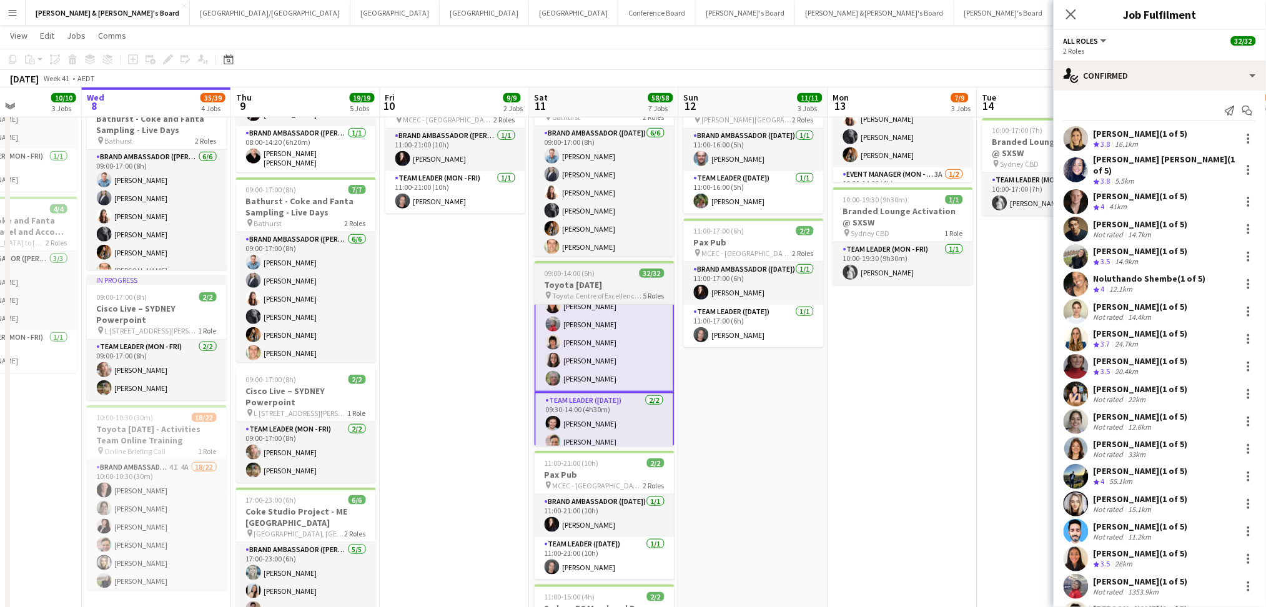
click at [616, 291] on span "Toyota Centre of Excellence - [GEOGRAPHIC_DATA]" at bounding box center [598, 295] width 91 height 9
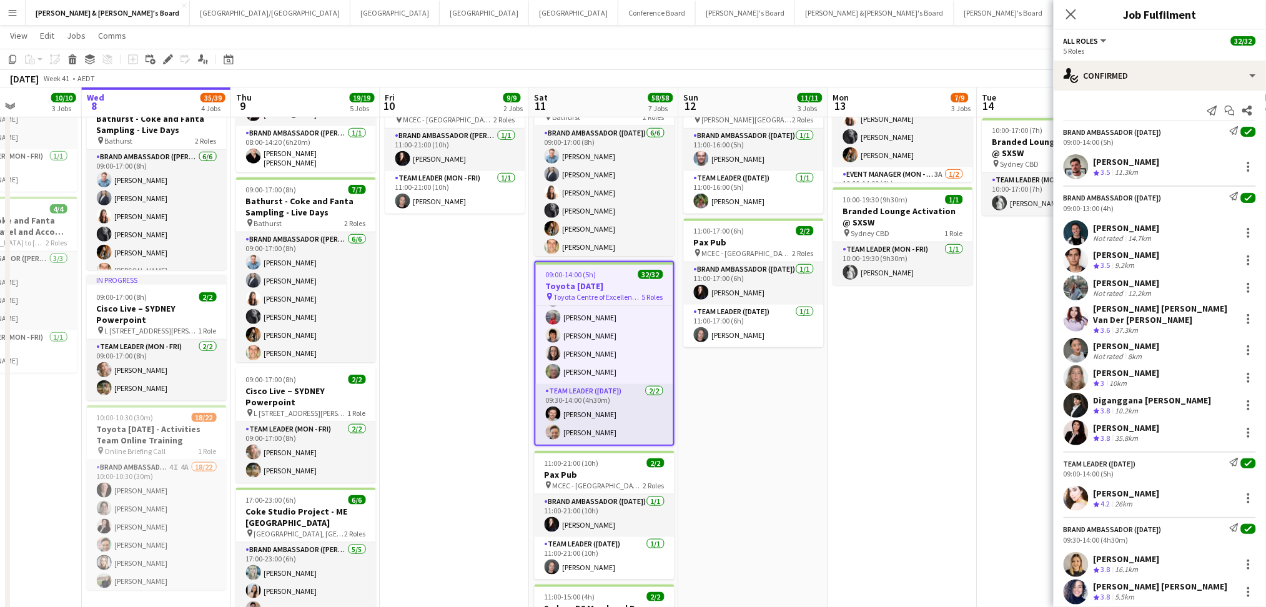
scroll to position [565, 0]
click at [1242, 114] on icon "Share" at bounding box center [1247, 111] width 10 height 10
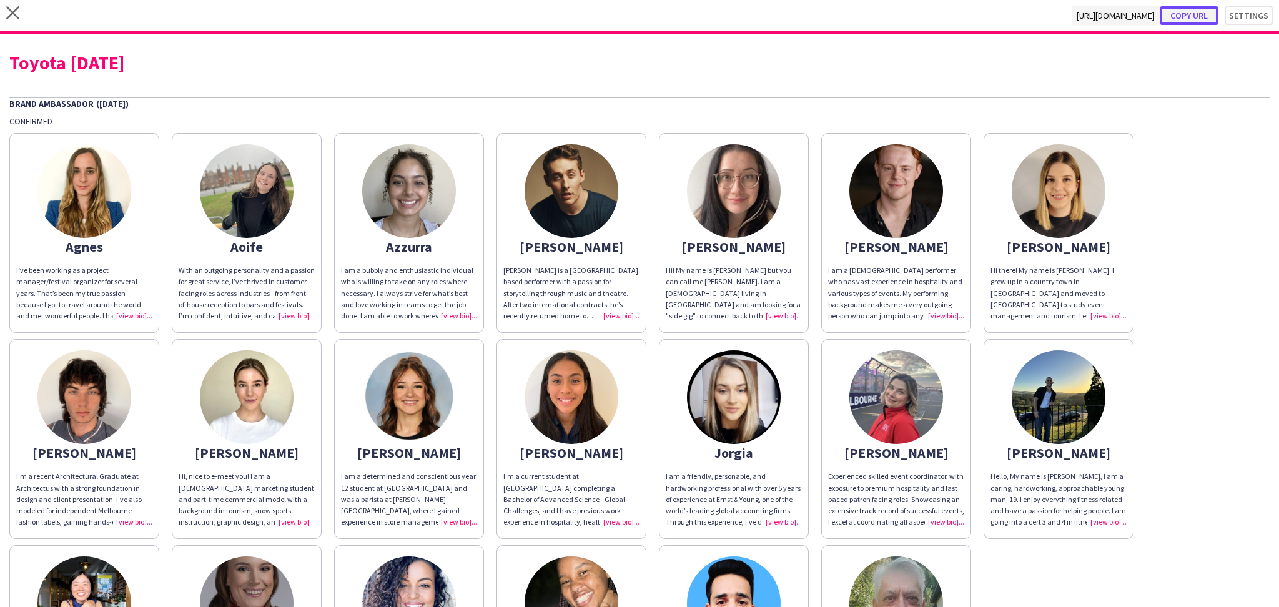
click at [1199, 19] on button "Copy url" at bounding box center [1189, 15] width 59 height 19
type textarea "**********"
click at [119, 64] on div "Toyota [DATE]" at bounding box center [639, 62] width 1260 height 19
click at [118, 64] on div "Toyota [DATE]" at bounding box center [639, 62] width 1260 height 19
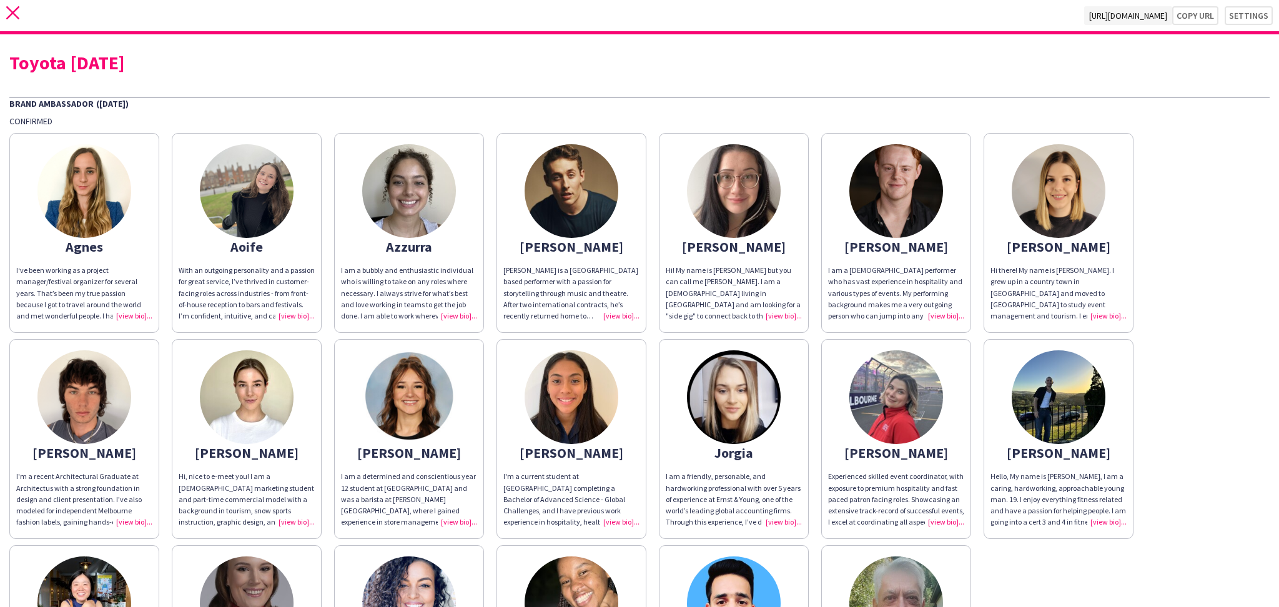
click at [10, 11] on icon at bounding box center [12, 12] width 13 height 13
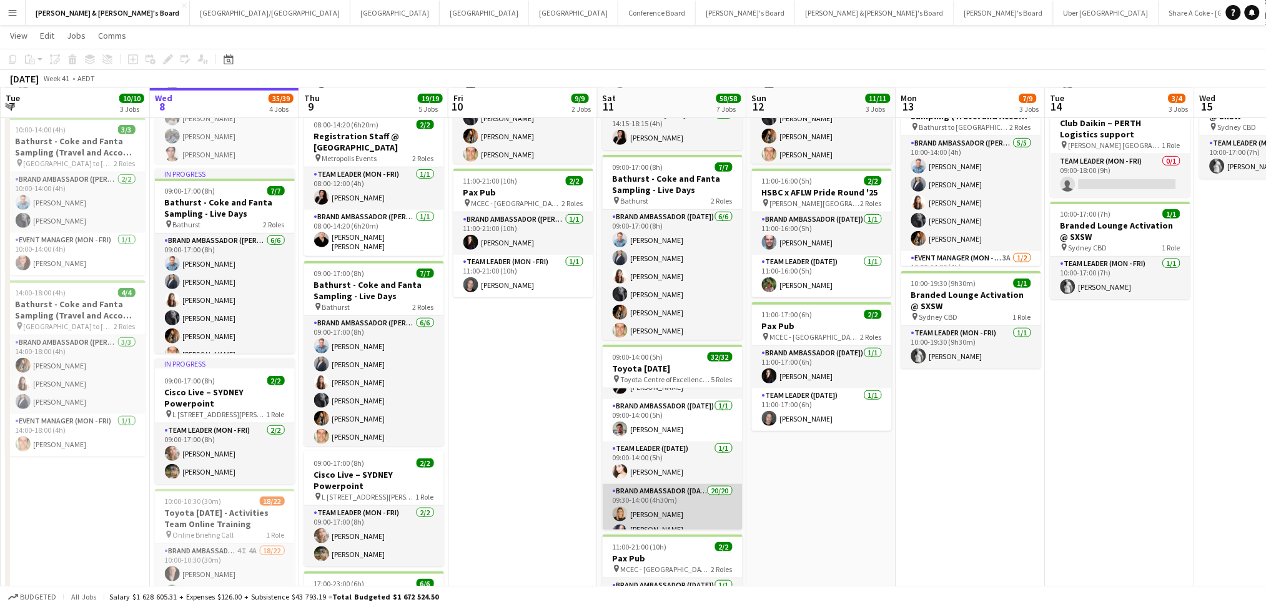
scroll to position [166, 0]
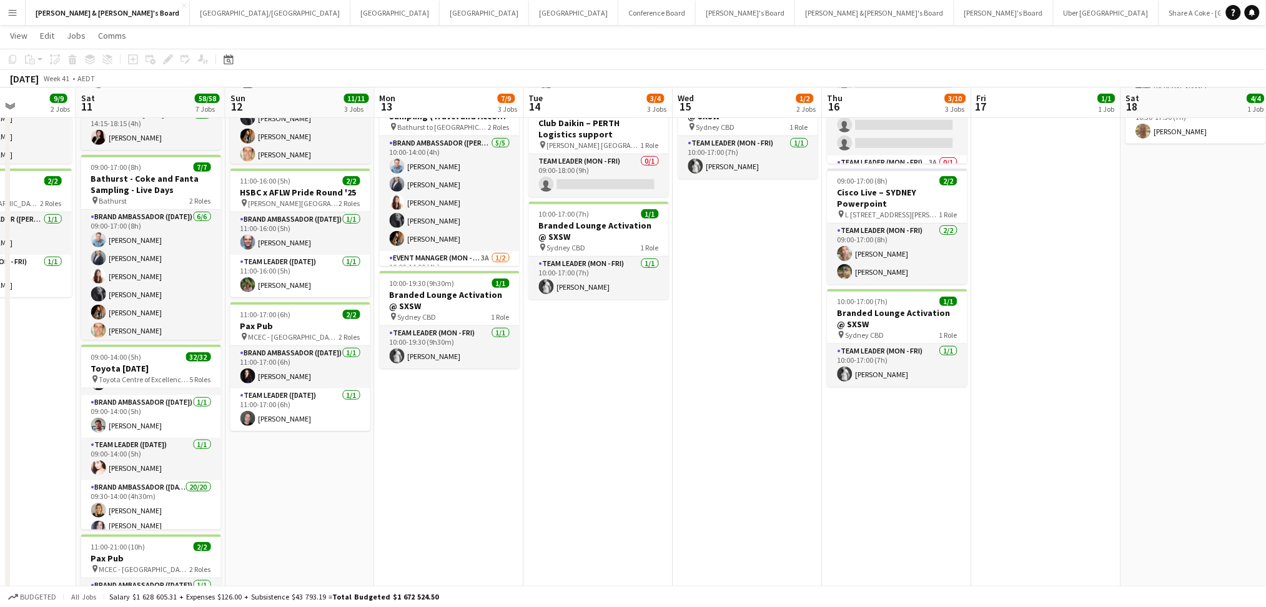
drag, startPoint x: 954, startPoint y: 415, endPoint x: 443, endPoint y: 387, distance: 511.0
click at [433, 387] on app-calendar-viewport "Tue 7 10/10 3 Jobs Wed 8 35/39 4 Jobs Thu 9 19/19 5 Jobs Fri 10 9/9 2 Jobs Sat …" at bounding box center [633, 574] width 1266 height 1383
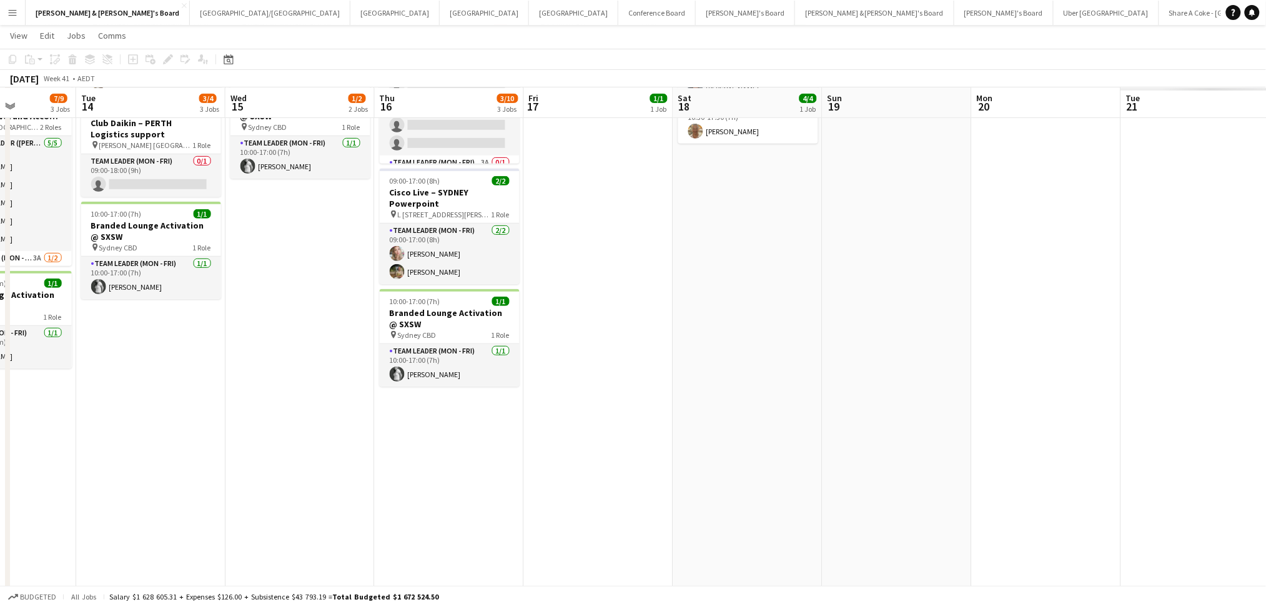
scroll to position [0, 511]
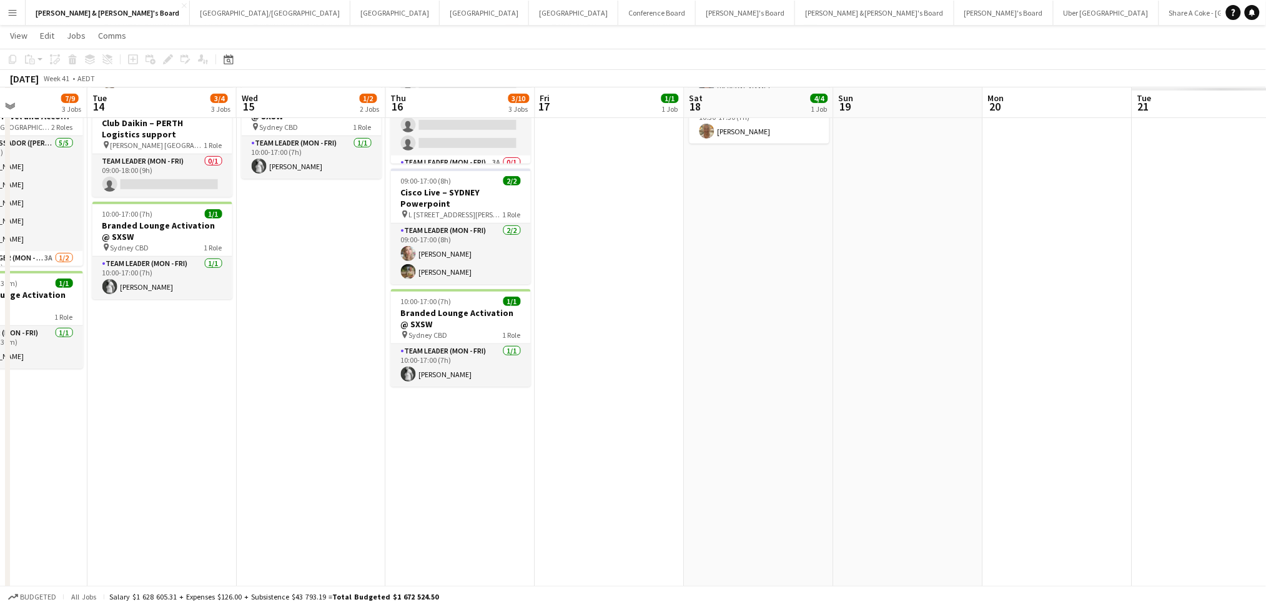
drag, startPoint x: 759, startPoint y: 428, endPoint x: 322, endPoint y: 411, distance: 438.1
click at [322, 411] on app-calendar-viewport "Fri 10 9/9 2 Jobs Sat 11 58/58 7 Jobs Sun 12 11/11 3 Jobs Mon 13 7/9 3 Jobs Tue…" at bounding box center [633, 574] width 1266 height 1383
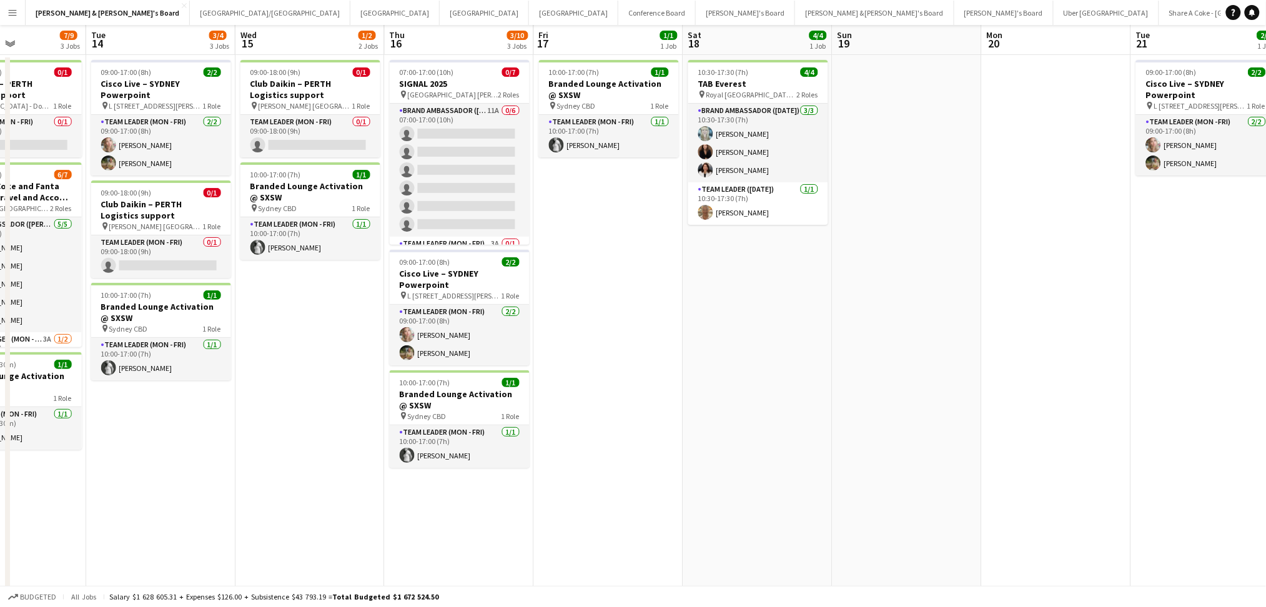
scroll to position [0, 0]
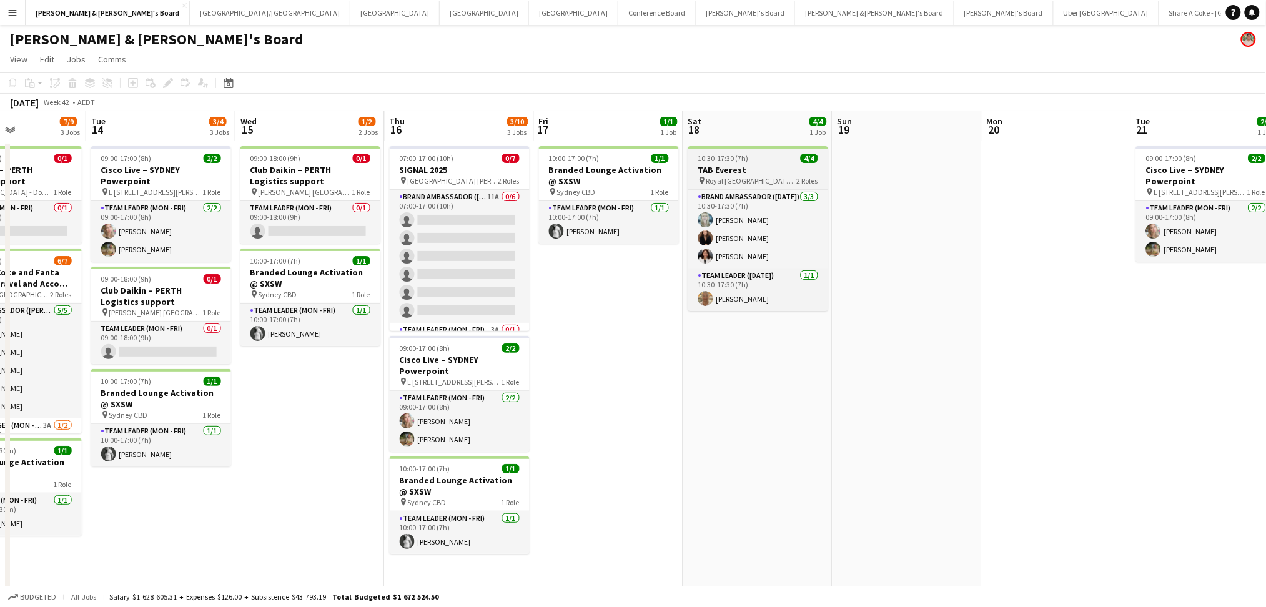
click at [780, 171] on h3 "TAB Everest" at bounding box center [758, 169] width 140 height 11
